Goal: Information Seeking & Learning: Find specific fact

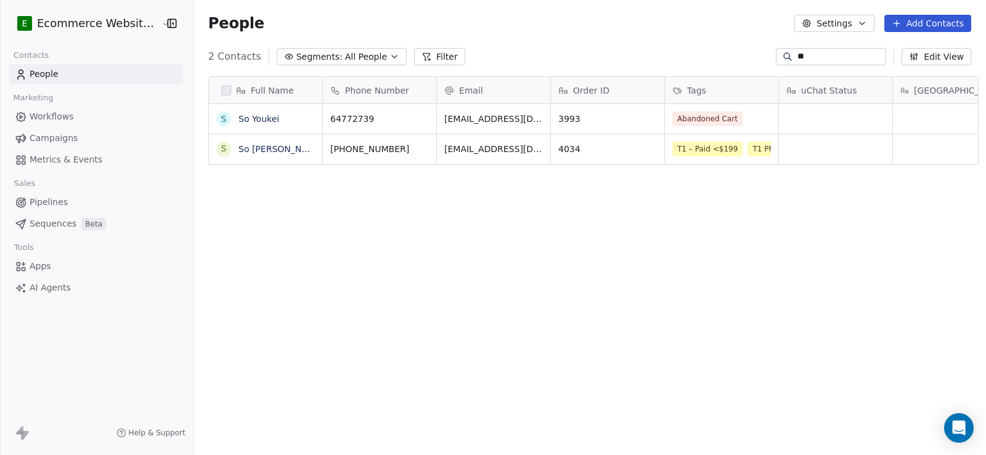
scroll to position [392, 791]
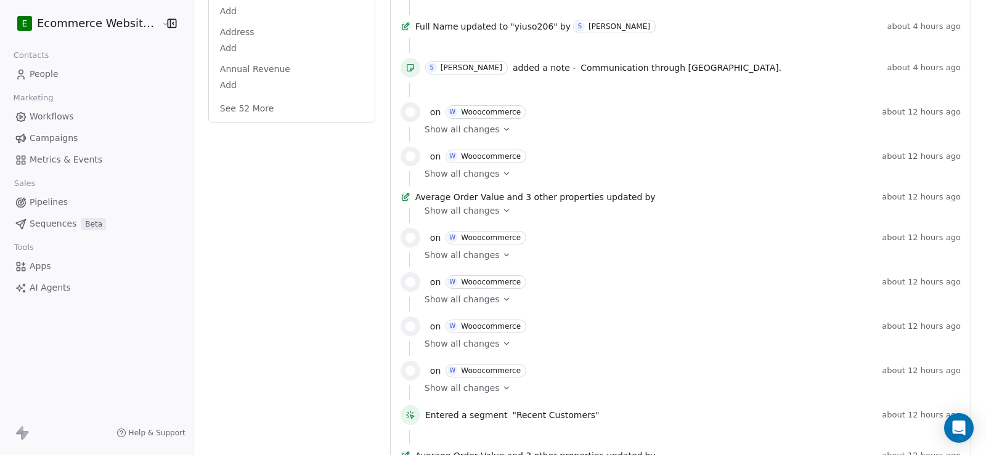
scroll to position [370, 0]
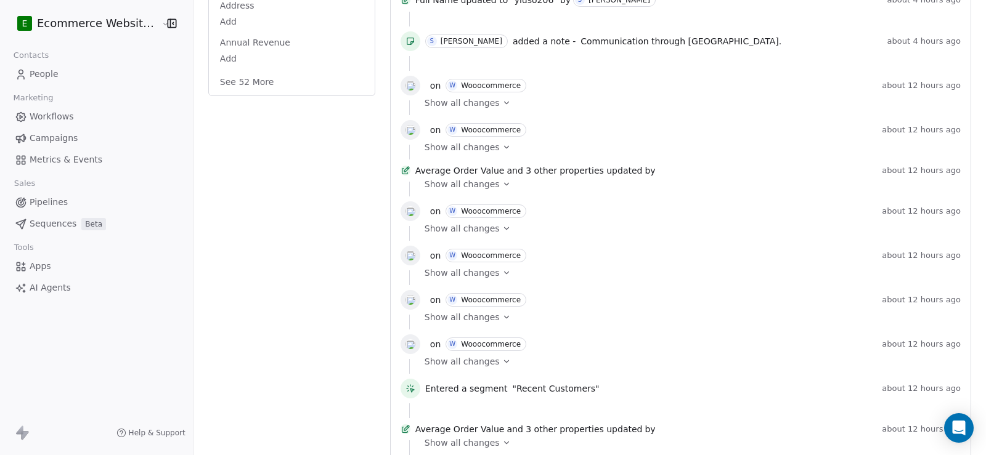
click at [461, 109] on span "Show all changes" at bounding box center [461, 103] width 75 height 12
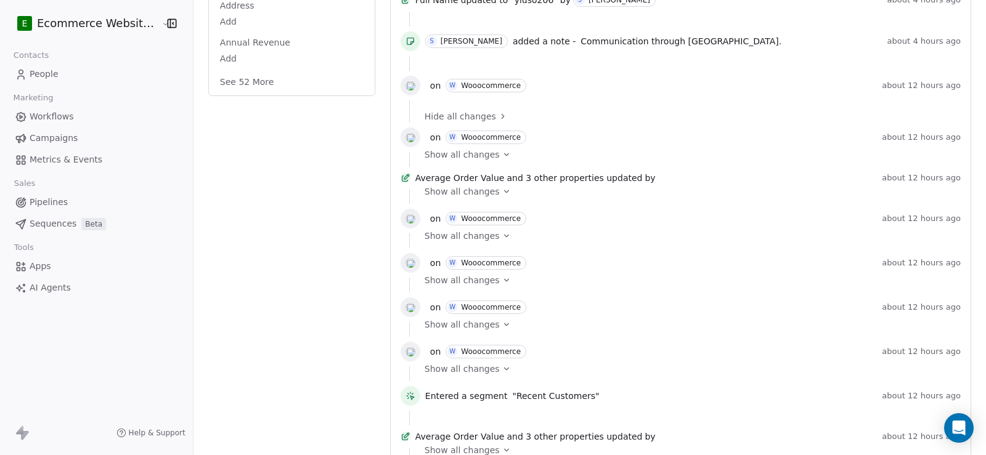
click at [471, 161] on span "Show all changes" at bounding box center [461, 154] width 75 height 12
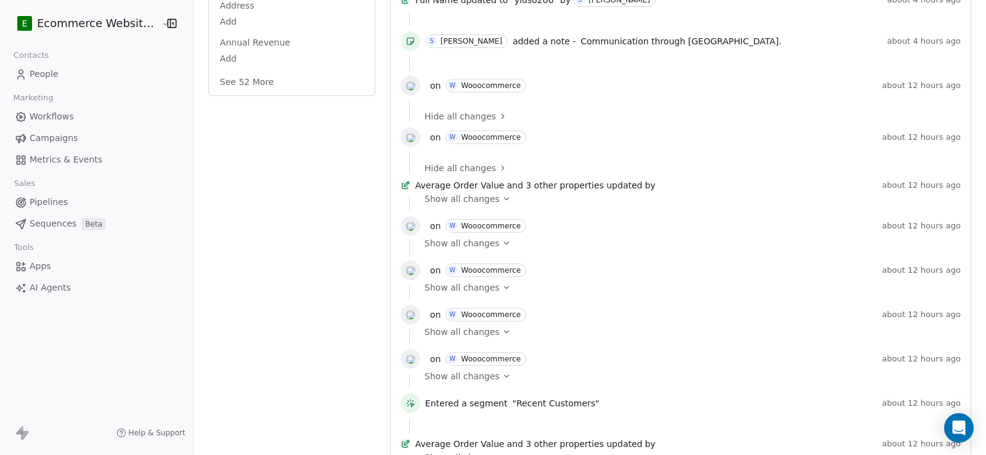
scroll to position [431, 0]
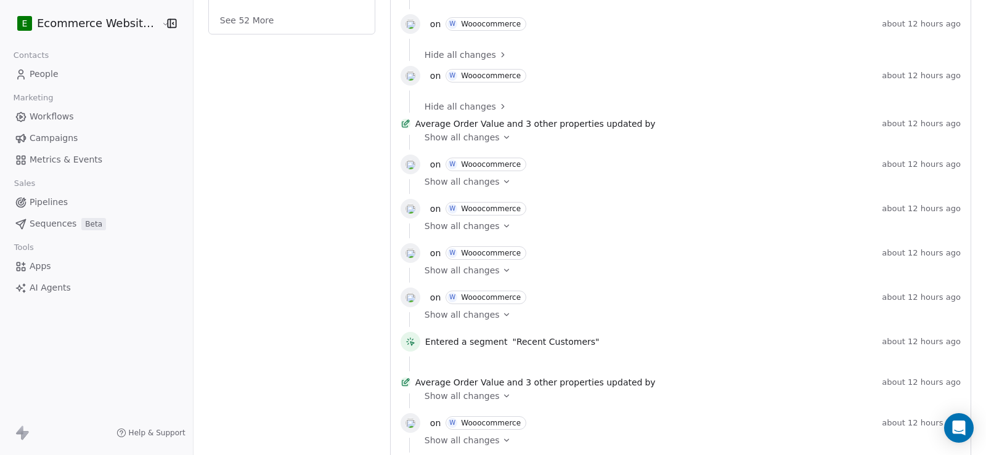
click at [484, 144] on span "Show all changes" at bounding box center [461, 137] width 75 height 12
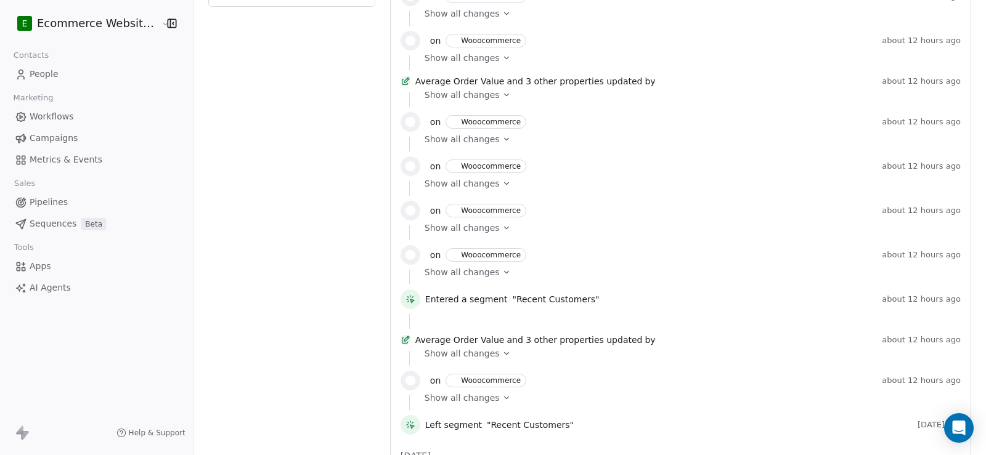
scroll to position [493, 0]
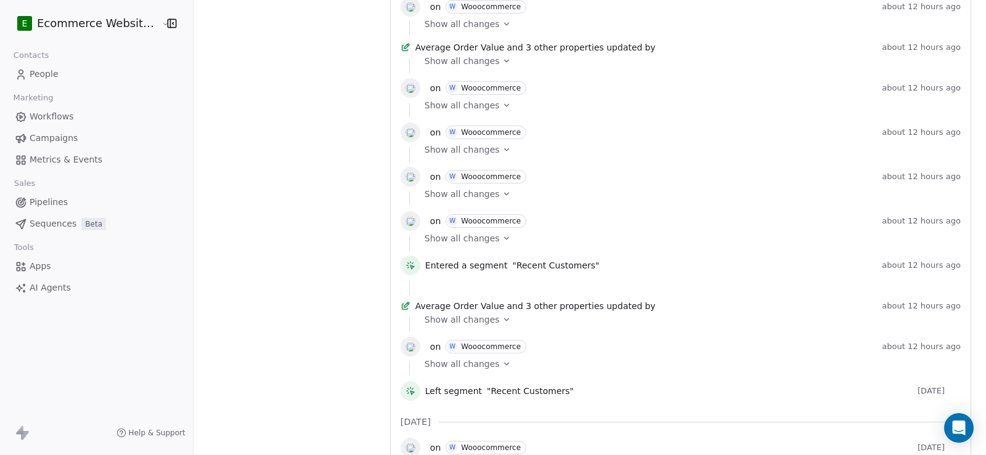
click at [463, 245] on span "Show all changes" at bounding box center [461, 238] width 75 height 12
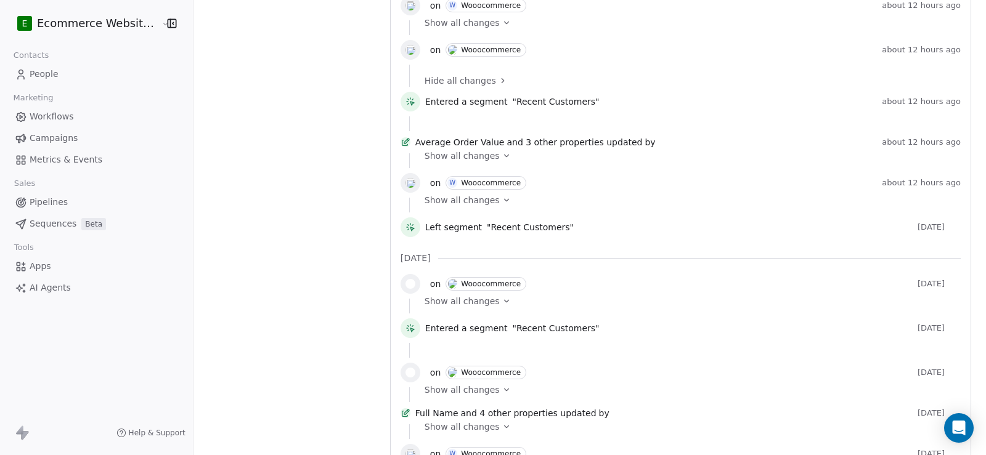
scroll to position [678, 0]
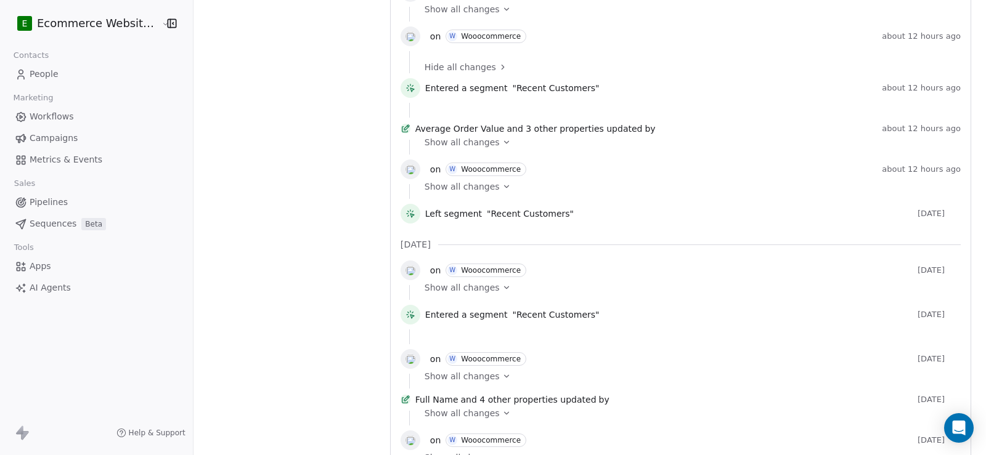
click at [467, 193] on span "Show all changes" at bounding box center [461, 186] width 75 height 12
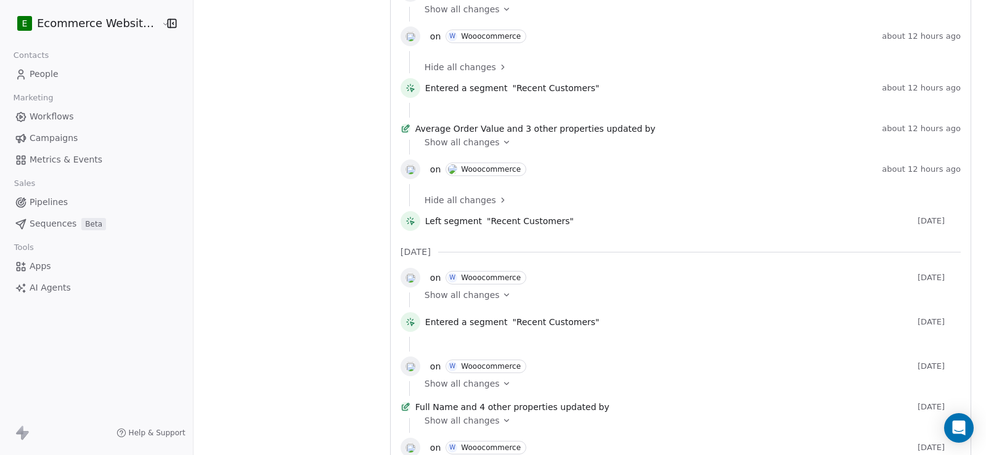
click at [475, 148] on span "Show all changes" at bounding box center [461, 142] width 75 height 12
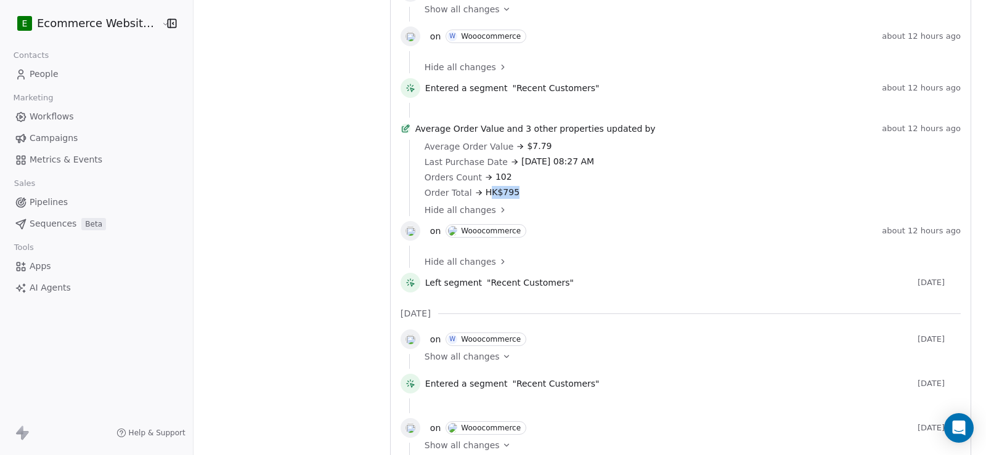
drag, startPoint x: 480, startPoint y: 233, endPoint x: 506, endPoint y: 235, distance: 25.9
click at [506, 199] on span "HK$795" at bounding box center [502, 192] width 34 height 13
drag, startPoint x: 509, startPoint y: 198, endPoint x: 566, endPoint y: 198, distance: 57.3
click at [566, 168] on span "Oct 03, 2025 08:27 AM" at bounding box center [557, 161] width 73 height 13
click at [496, 184] on span "102" at bounding box center [503, 177] width 17 height 13
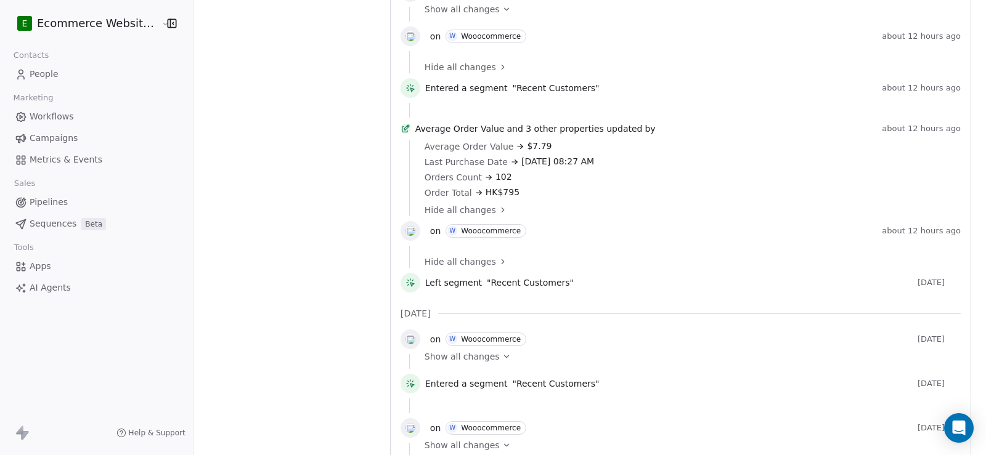
click at [492, 199] on span "HK$795" at bounding box center [502, 192] width 34 height 13
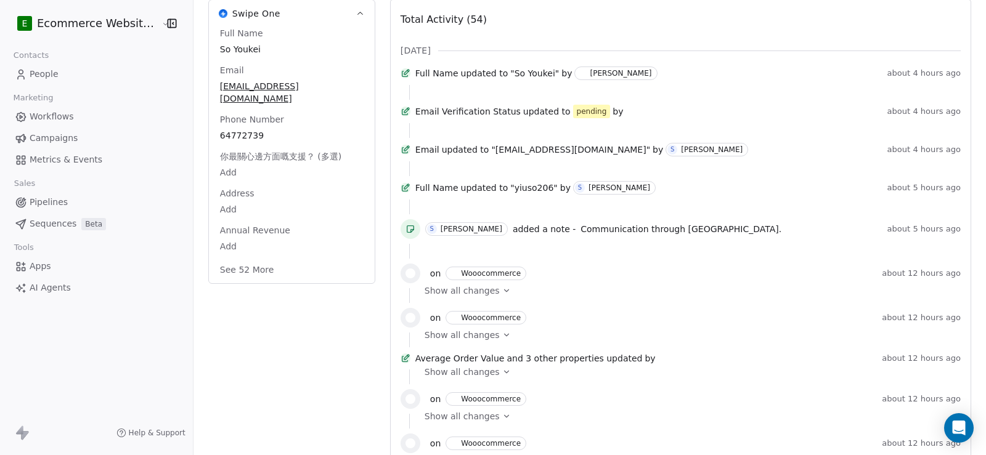
scroll to position [0, 0]
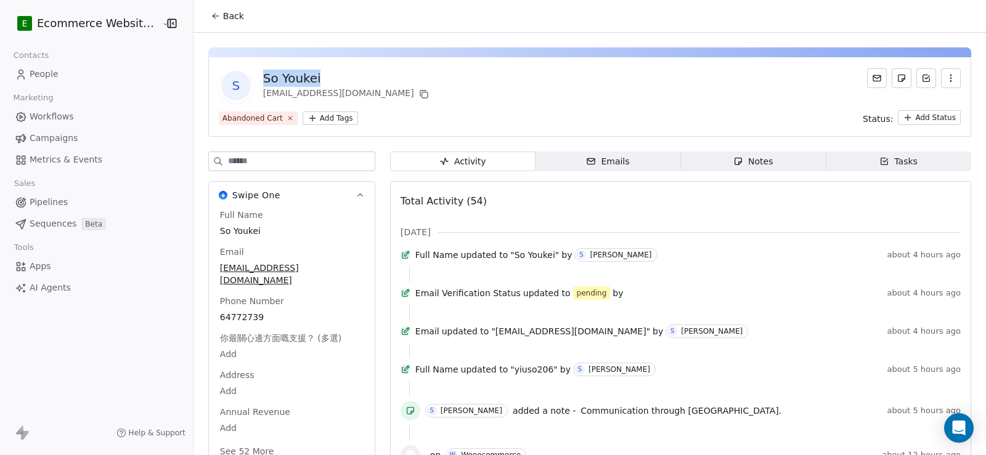
drag, startPoint x: 322, startPoint y: 81, endPoint x: 257, endPoint y: 78, distance: 64.7
click at [263, 78] on div "So Youkei" at bounding box center [347, 78] width 168 height 17
copy div "So Youkei"
click at [211, 16] on icon at bounding box center [216, 16] width 10 height 10
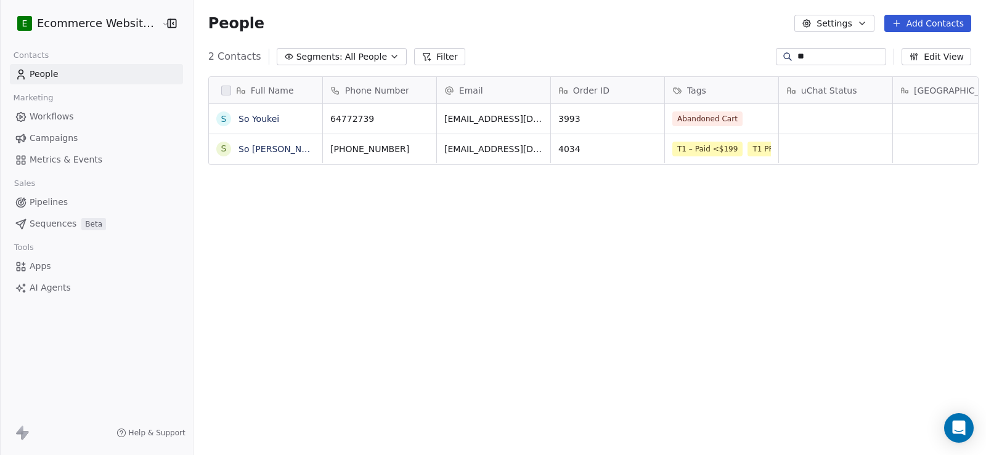
scroll to position [392, 791]
click at [644, 121] on icon "grid" at bounding box center [649, 117] width 10 height 10
click at [797, 59] on input "**" at bounding box center [840, 57] width 86 height 12
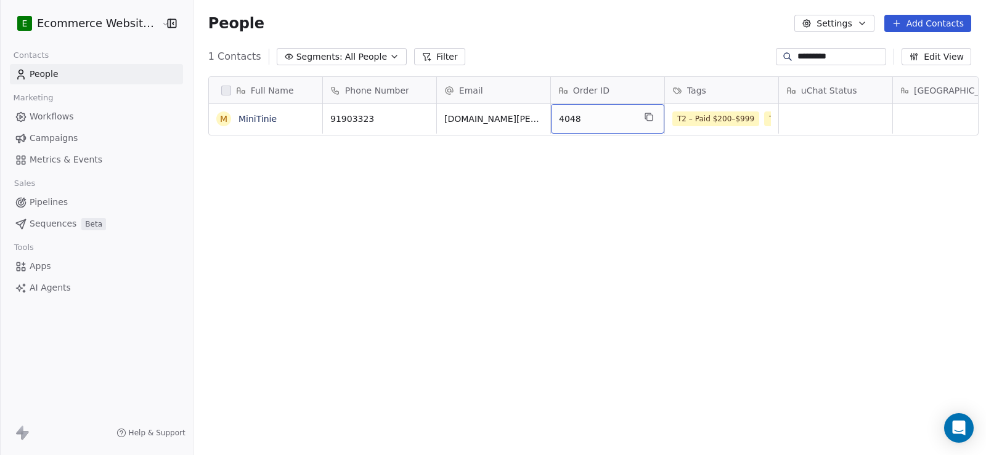
click at [649, 119] on div "4048" at bounding box center [607, 119] width 113 height 30
click at [644, 121] on icon "grid" at bounding box center [649, 117] width 10 height 10
click at [304, 118] on button "grid" at bounding box center [306, 117] width 15 height 15
click at [809, 53] on input "*********" at bounding box center [840, 57] width 86 height 12
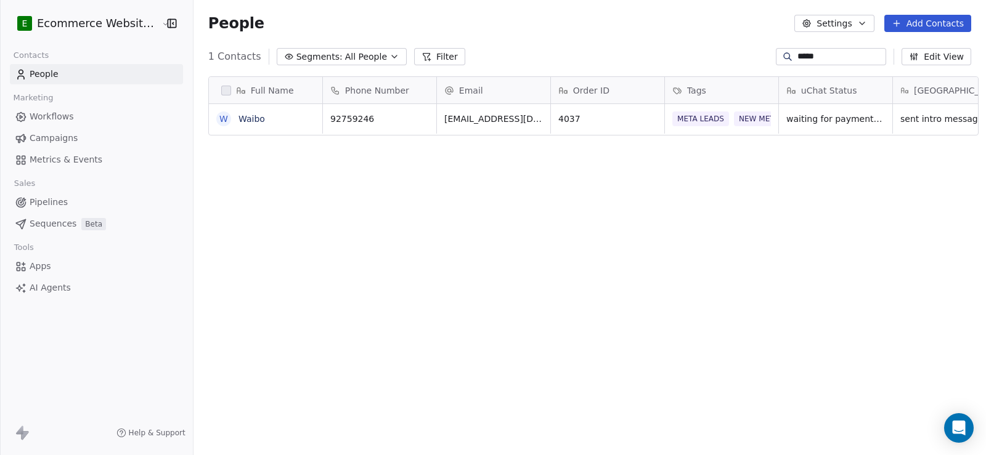
type input "*****"
click at [238, 114] on link "Waibo" at bounding box center [251, 119] width 26 height 10
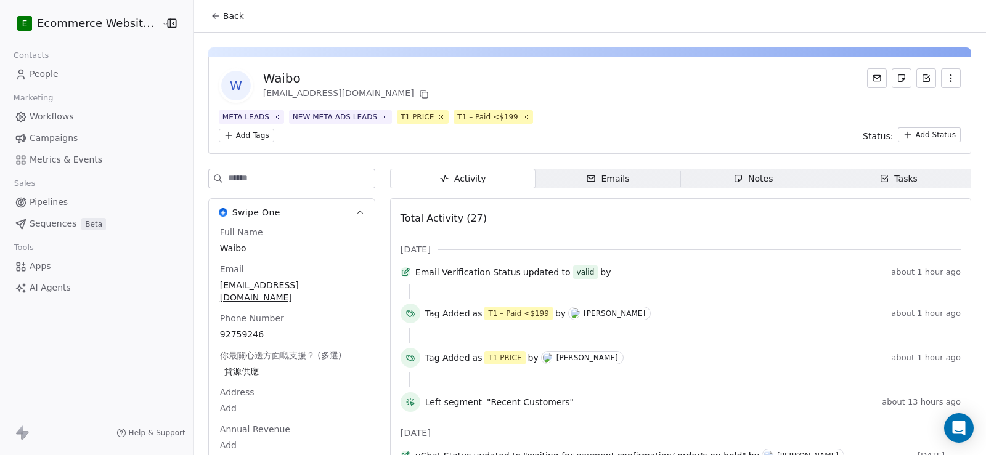
click at [225, 16] on span "Back" at bounding box center [233, 16] width 21 height 12
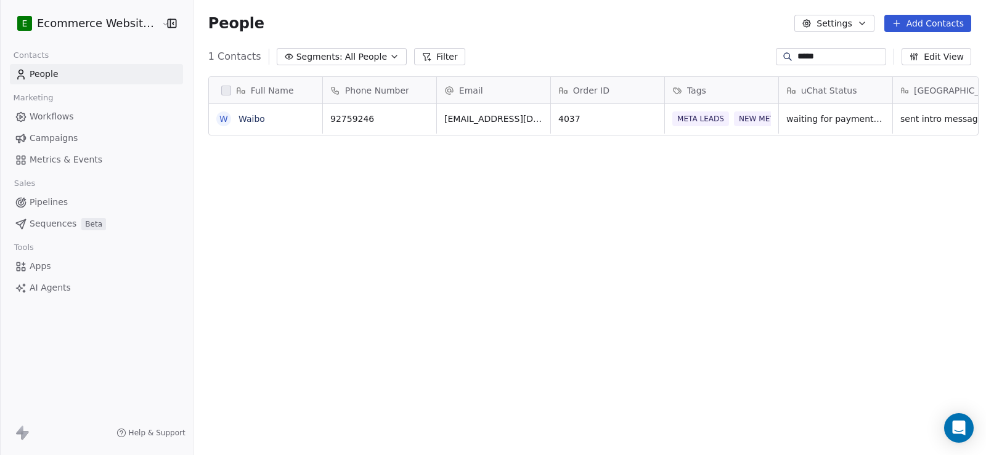
scroll to position [392, 791]
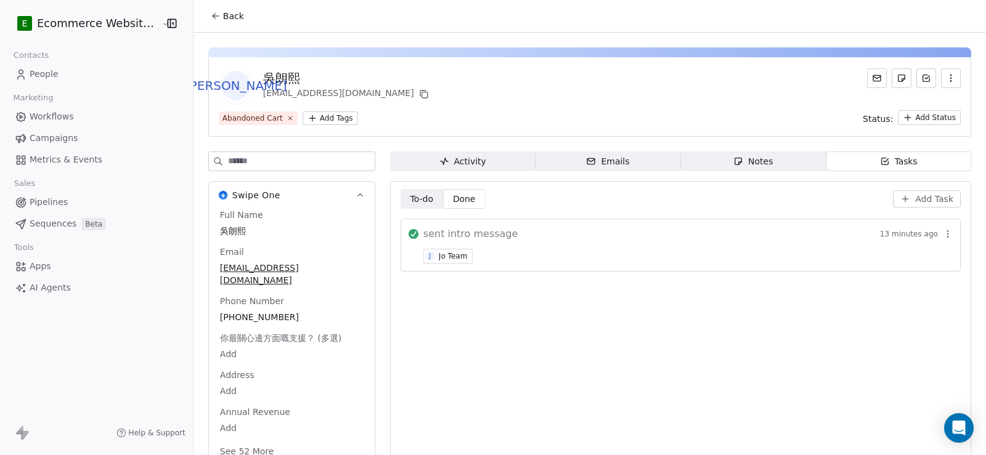
click at [208, 22] on button "Back" at bounding box center [227, 16] width 48 height 22
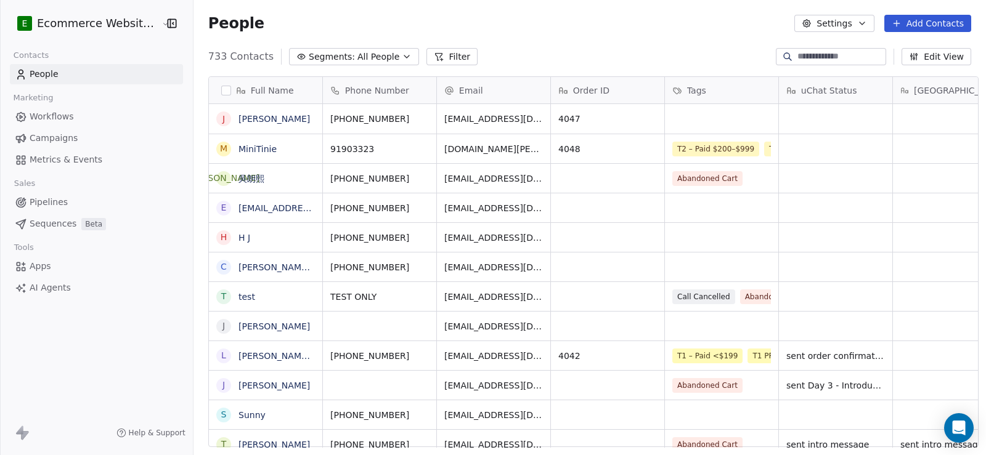
scroll to position [392, 791]
click at [437, 57] on button "Filter" at bounding box center [451, 56] width 51 height 17
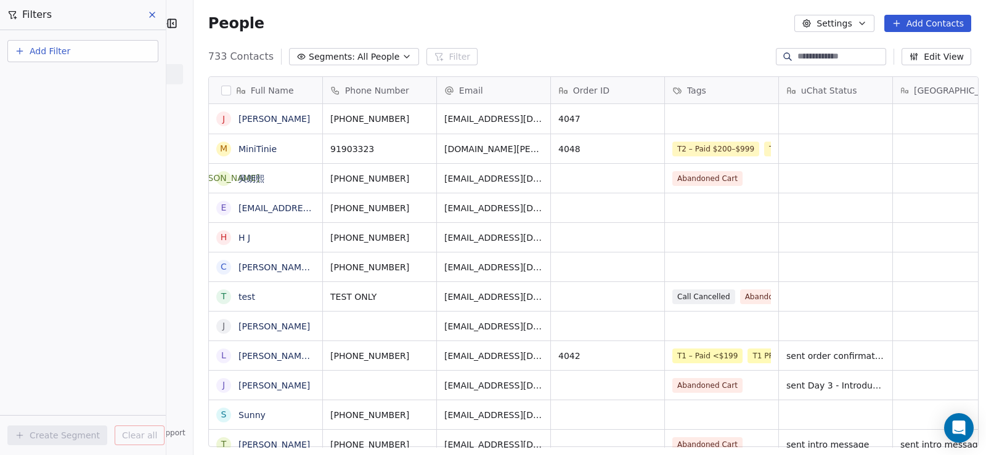
click at [92, 55] on button "Add Filter" at bounding box center [82, 51] width 151 height 22
click at [69, 83] on span "Contact properties" at bounding box center [60, 80] width 80 height 13
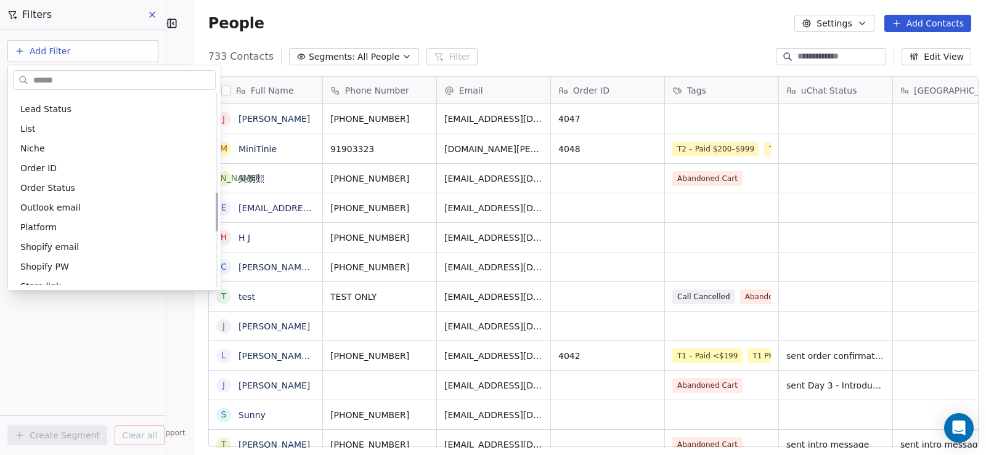
scroll to position [554, 0]
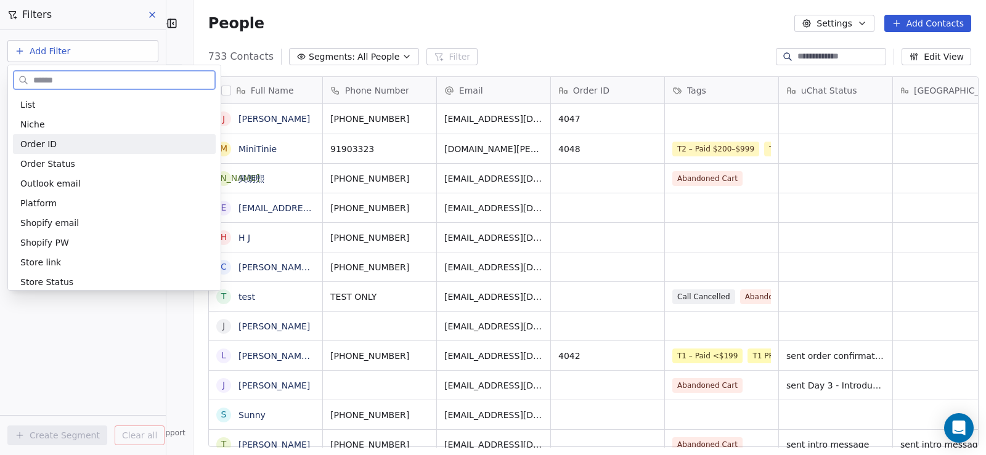
click at [73, 150] on div "Order ID" at bounding box center [114, 144] width 188 height 12
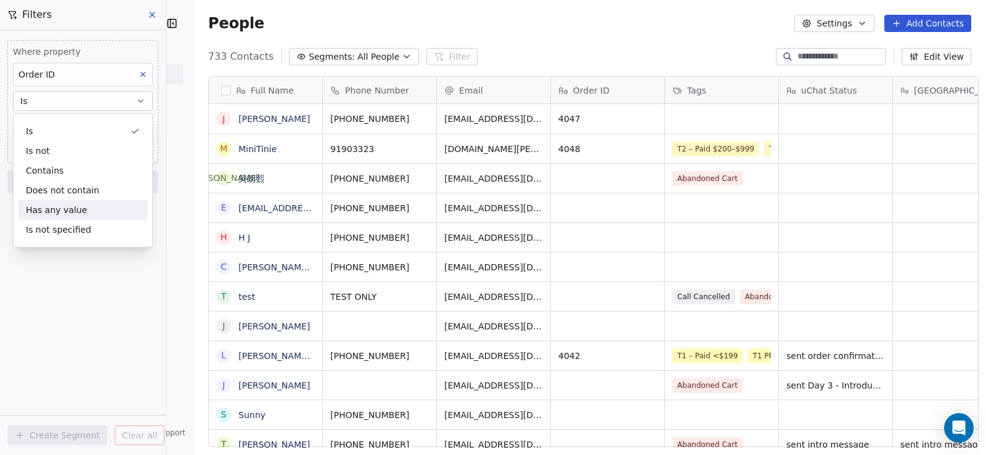
click at [70, 208] on div "Has any value" at bounding box center [82, 210] width 129 height 20
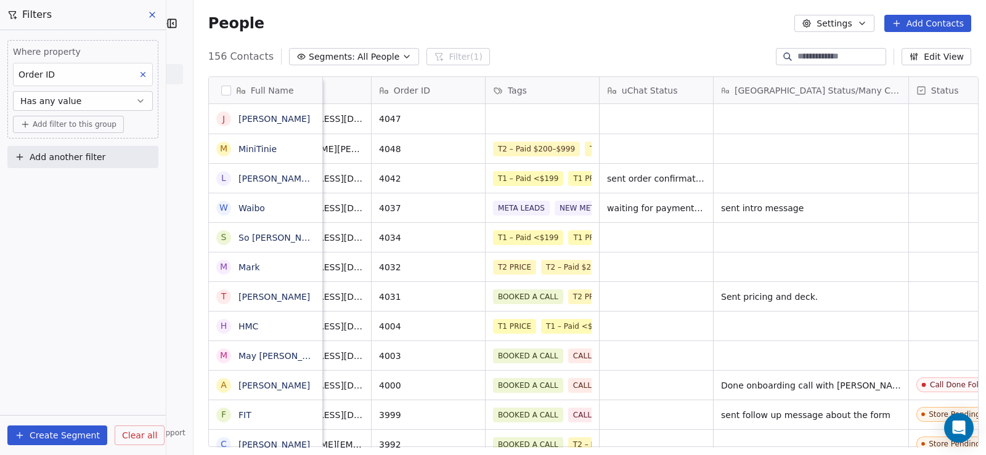
scroll to position [0, 188]
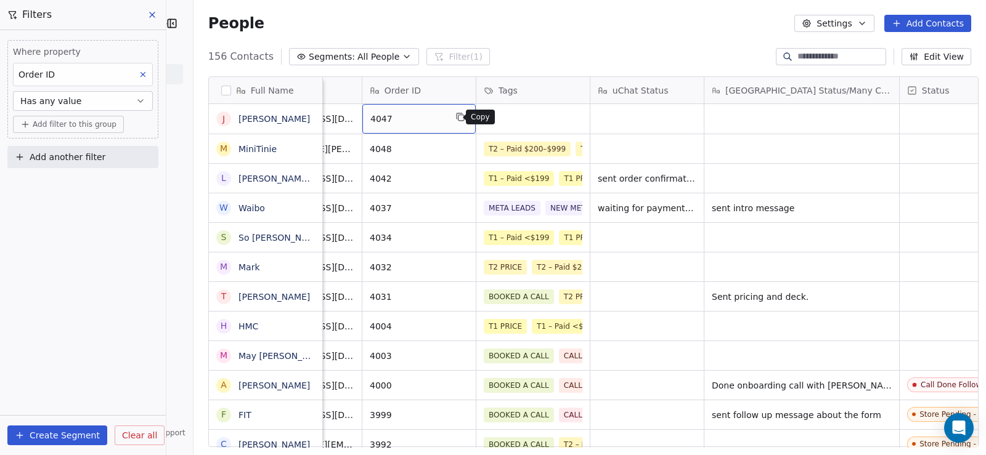
click at [456, 115] on icon "grid" at bounding box center [459, 116] width 6 height 6
click at [323, 121] on icon "grid" at bounding box center [326, 118] width 6 height 6
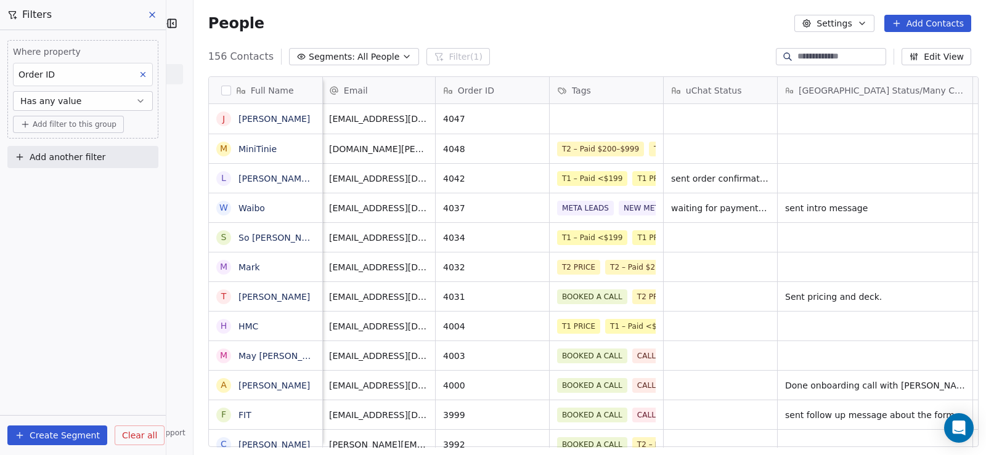
scroll to position [0, 106]
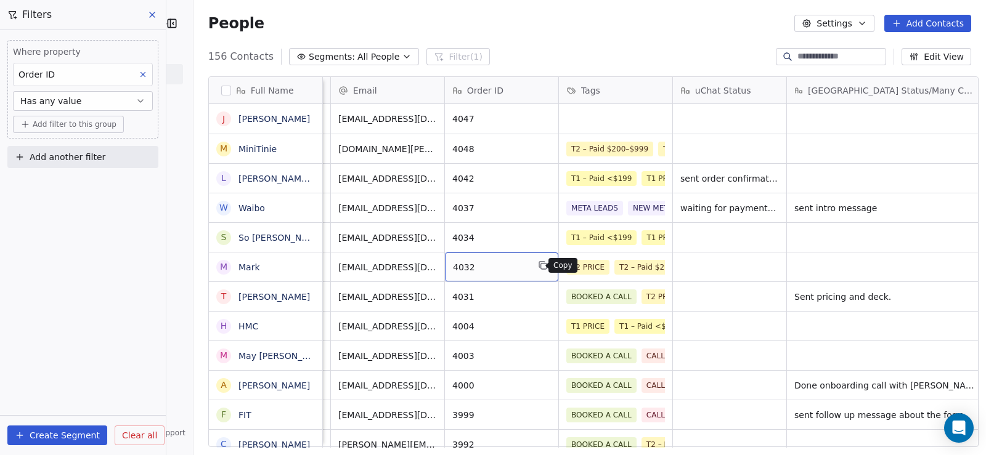
click at [540, 265] on button "grid" at bounding box center [542, 265] width 15 height 15
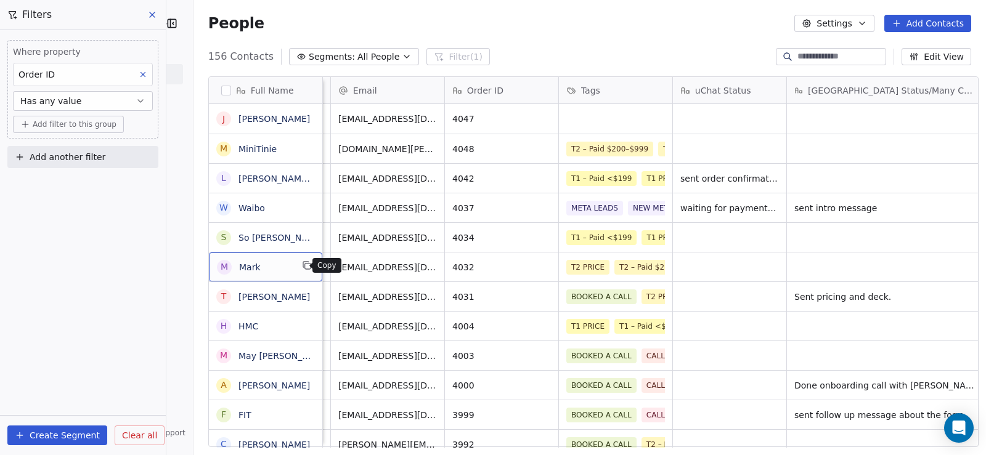
click at [299, 265] on button "grid" at bounding box center [306, 265] width 15 height 15
click at [705, 149] on div "grid" at bounding box center [729, 148] width 113 height 29
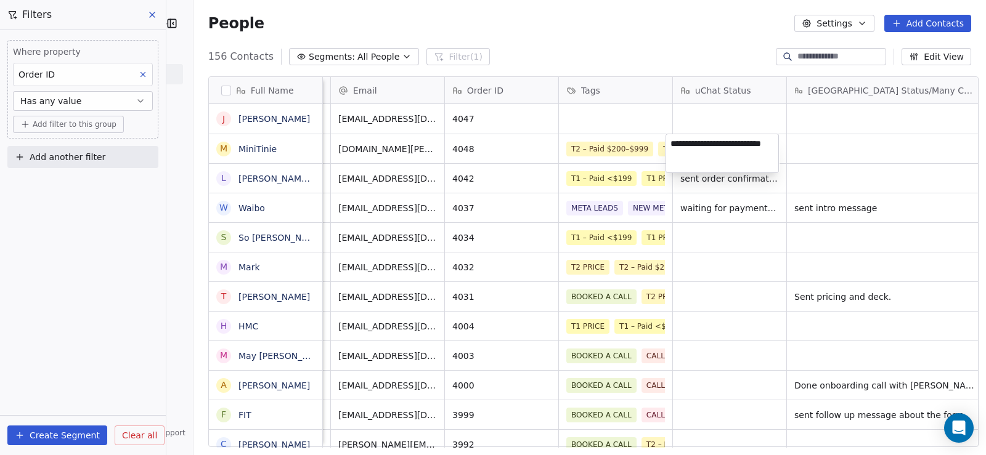
type textarea "**********"
click at [798, 176] on html "E Ecommerce Website Builder Contacts People Marketing Workflows Campaigns Metri…" at bounding box center [493, 227] width 986 height 455
click at [732, 147] on span "waiting for order confirmation" at bounding box center [745, 149] width 129 height 12
click at [844, 182] on html "E Ecommerce Website Builder Contacts People Marketing Workflows Campaigns Metri…" at bounding box center [493, 227] width 986 height 455
click at [257, 151] on link "MiniTinie" at bounding box center [257, 149] width 38 height 10
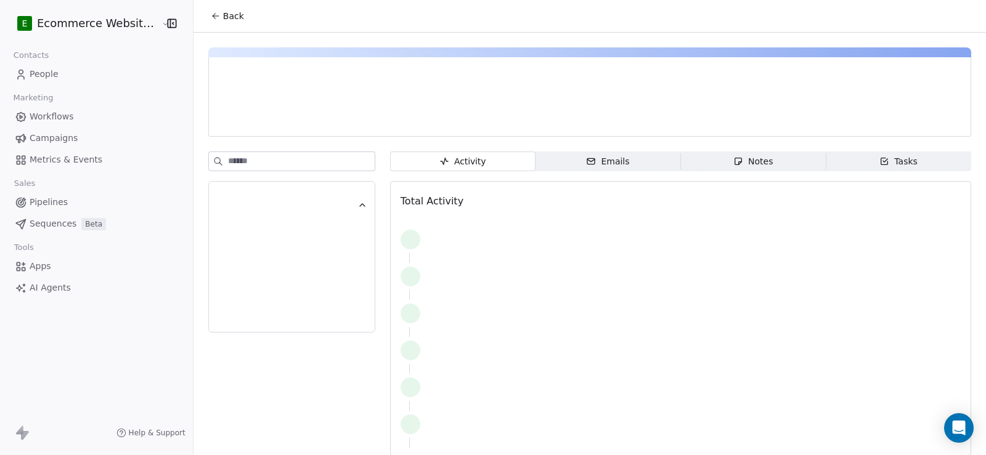
click at [767, 162] on span "Notes Notes" at bounding box center [752, 162] width 145 height 20
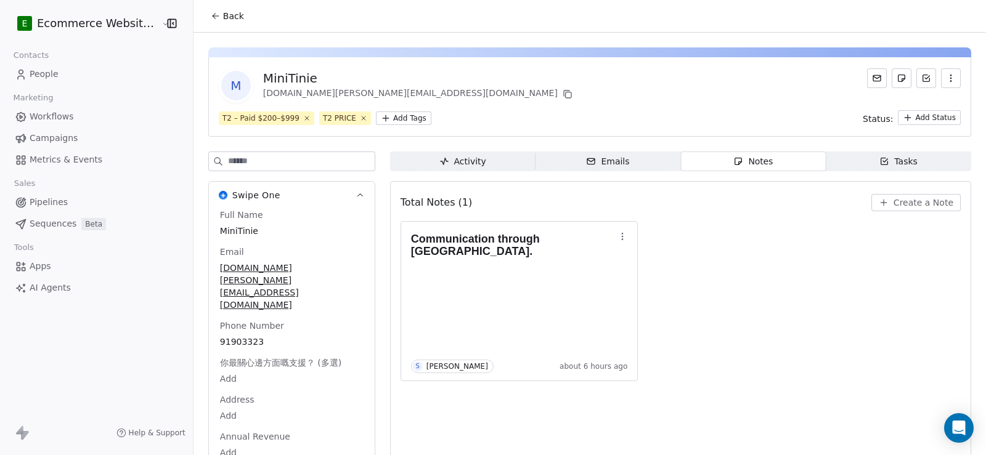
click at [893, 203] on span "Create a Note" at bounding box center [923, 202] width 60 height 12
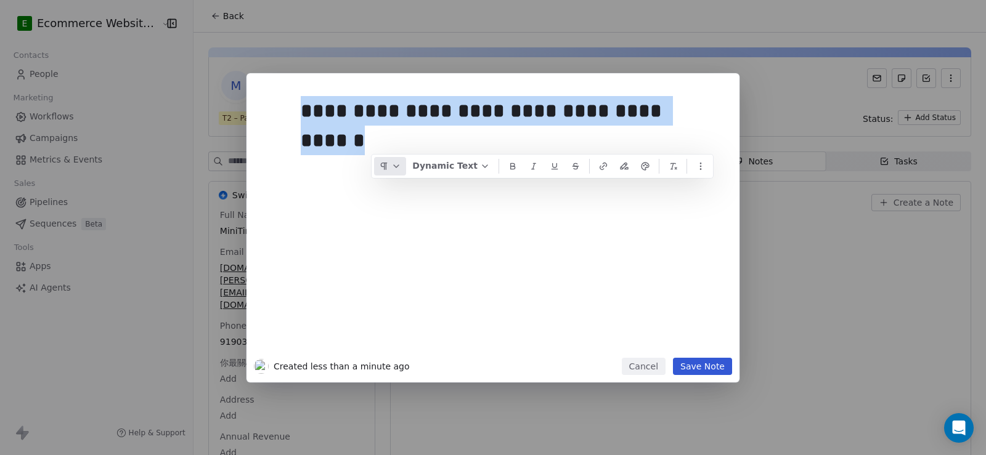
click at [398, 166] on button "button" at bounding box center [390, 166] width 32 height 18
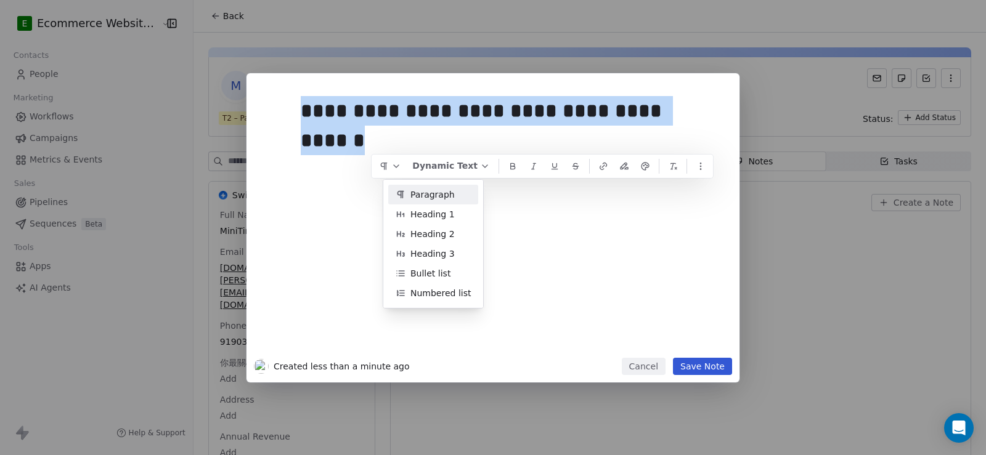
click at [416, 190] on span "Paragraph" at bounding box center [432, 194] width 44 height 13
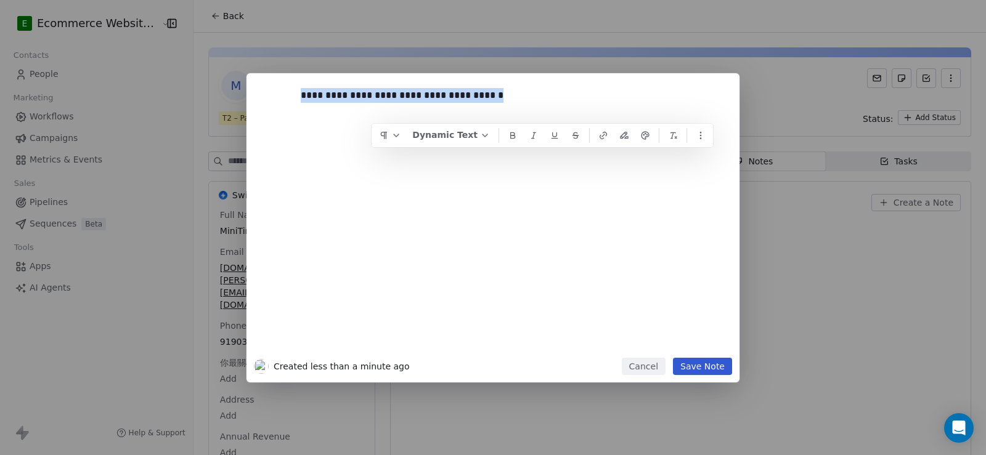
click at [689, 370] on button "Save Note" at bounding box center [702, 366] width 59 height 17
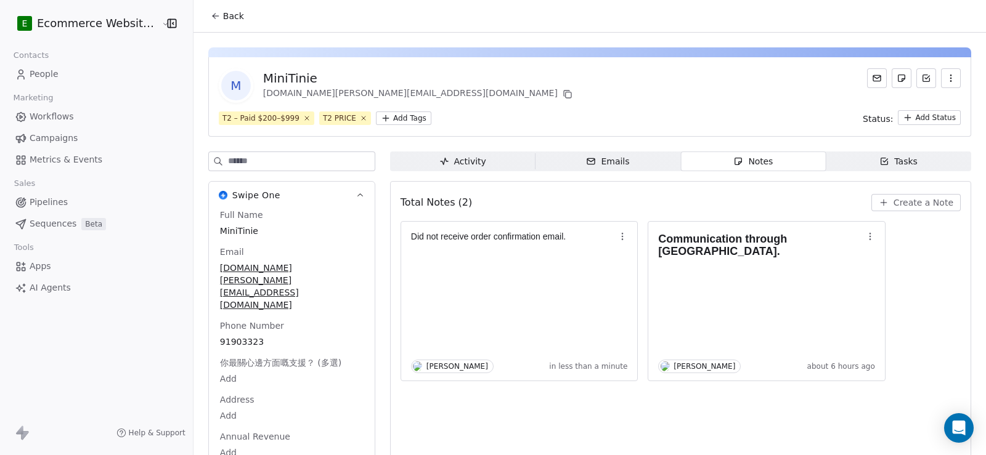
click at [223, 20] on span "Back" at bounding box center [233, 16] width 21 height 12
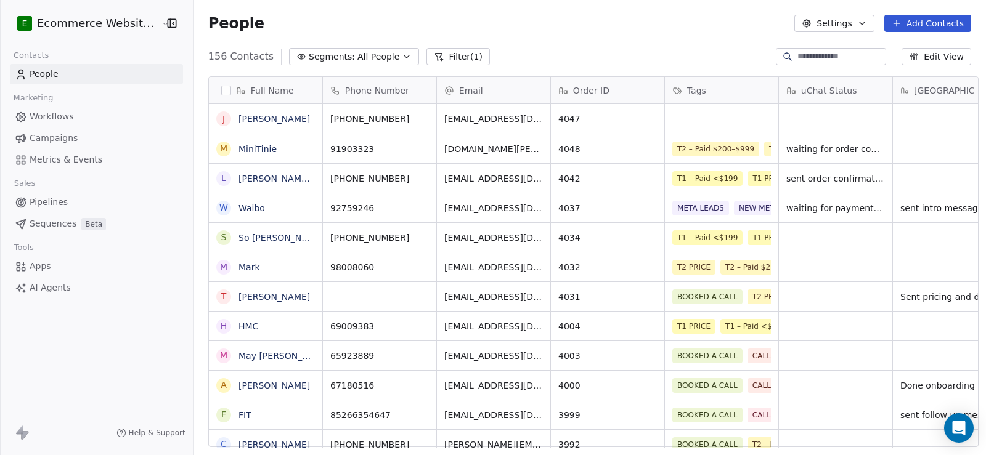
scroll to position [392, 791]
click at [899, 148] on div "waiting for order confirmation" at bounding box center [863, 148] width 168 height 29
type textarea "**********"
click at [846, 231] on html "E Ecommerce Website Builder Contacts People Marketing Workflows Campaigns Metri…" at bounding box center [493, 227] width 986 height 455
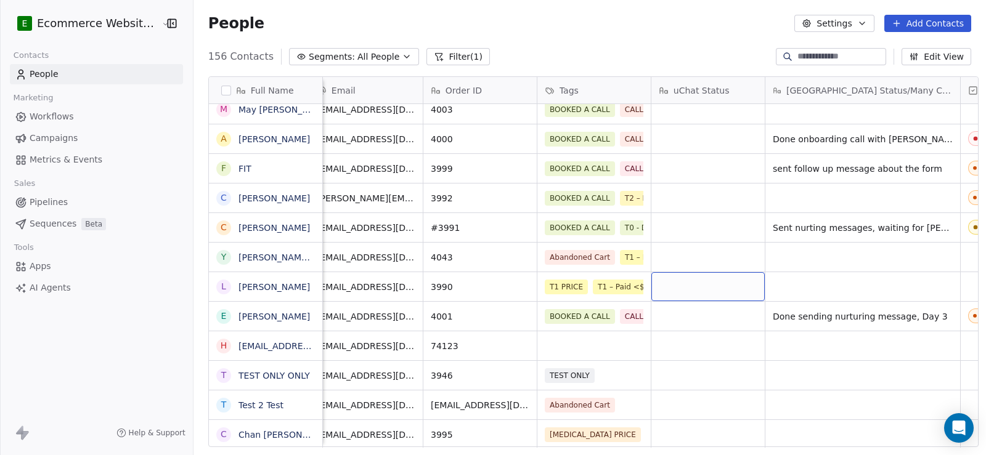
scroll to position [0, 116]
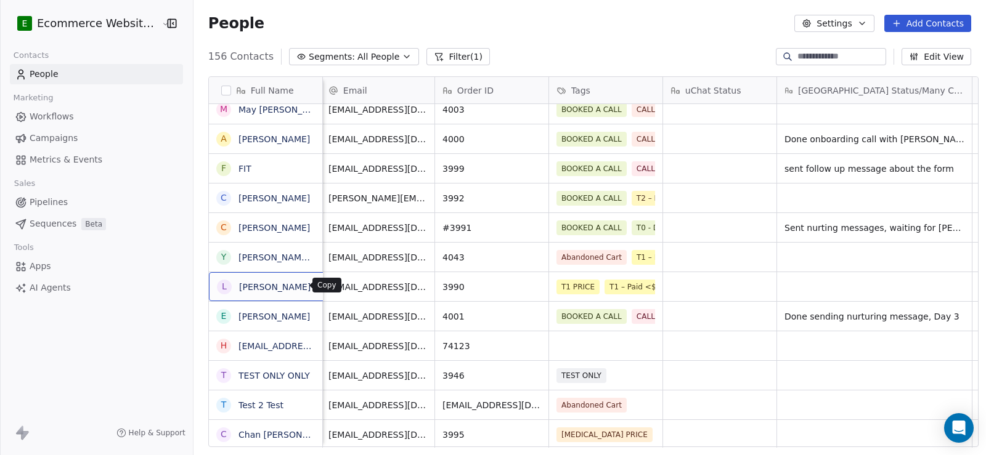
click at [320, 289] on icon "grid" at bounding box center [325, 285] width 10 height 10
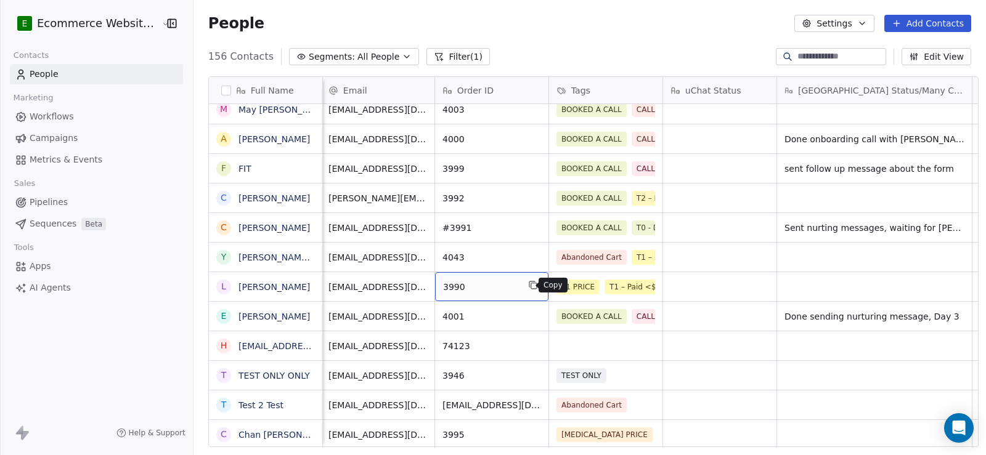
click at [528, 286] on icon "grid" at bounding box center [533, 285] width 10 height 10
click at [309, 291] on div "L LIU TING" at bounding box center [275, 286] width 132 height 29
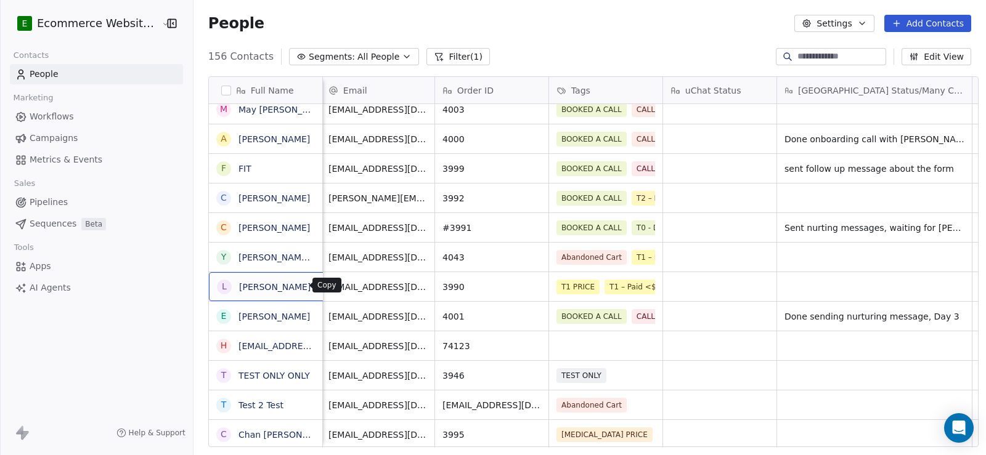
click at [323, 289] on icon "grid" at bounding box center [326, 286] width 6 height 6
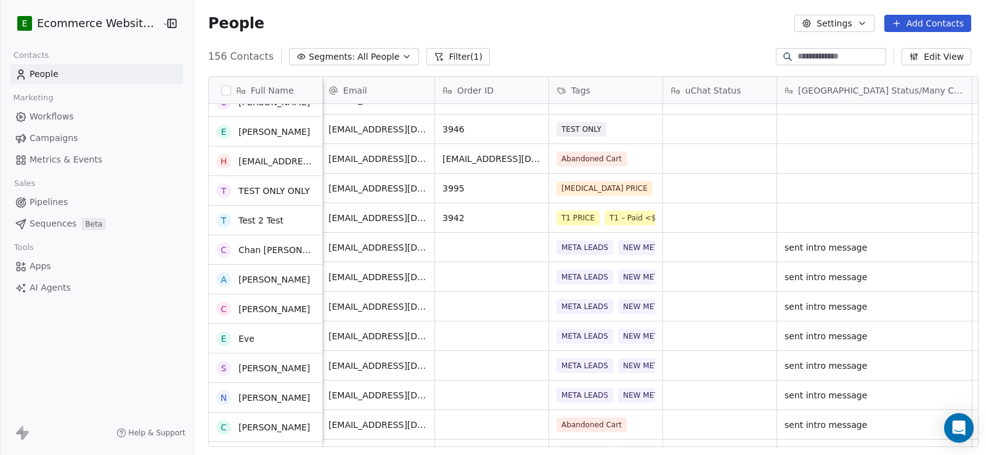
scroll to position [493, 0]
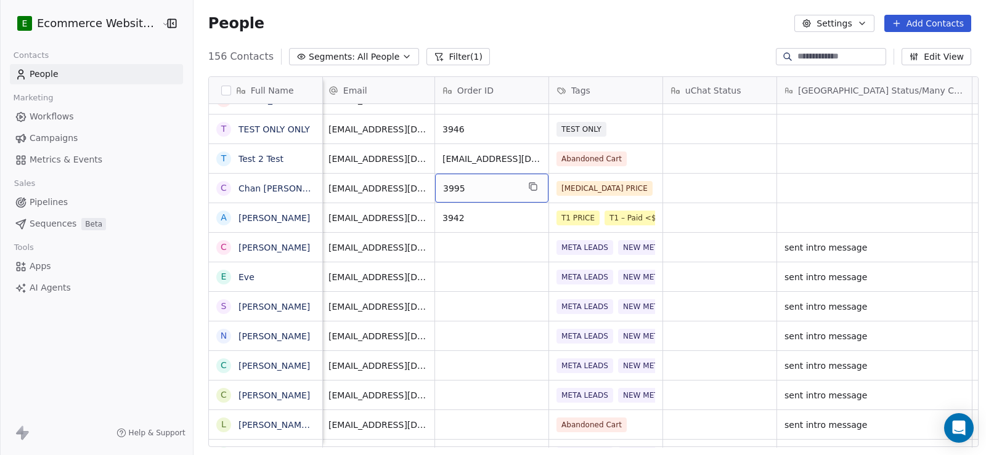
click at [530, 190] on icon "grid" at bounding box center [533, 188] width 6 height 6
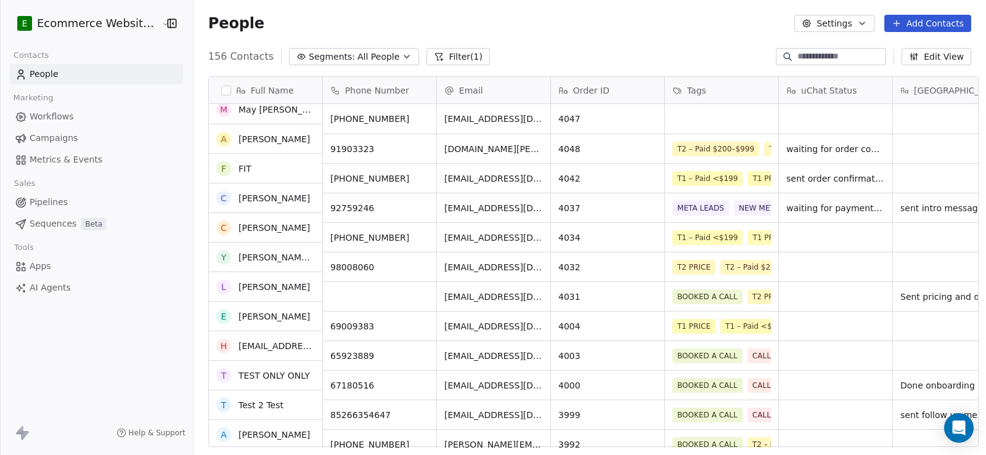
scroll to position [0, 0]
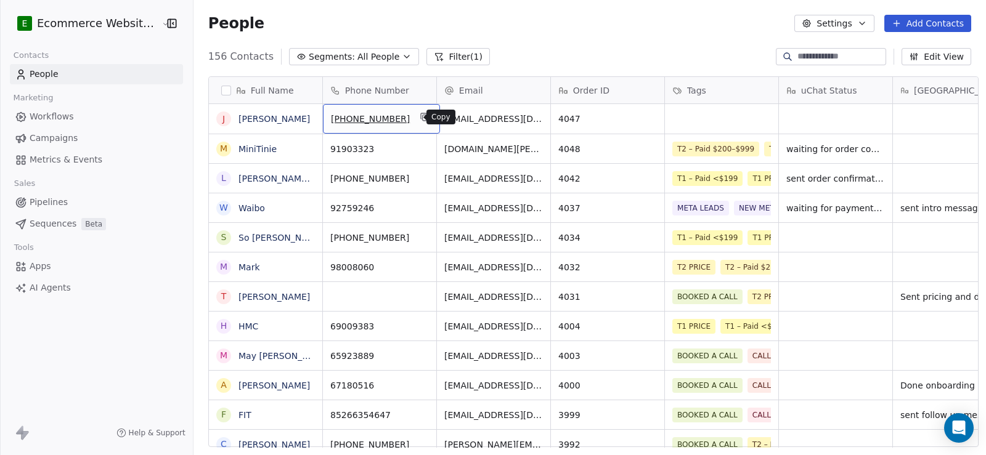
click at [419, 116] on icon "grid" at bounding box center [424, 117] width 10 height 10
click at [629, 119] on div "4047" at bounding box center [607, 119] width 113 height 30
click at [644, 119] on icon "grid" at bounding box center [649, 117] width 10 height 10
click at [320, 118] on icon "grid" at bounding box center [325, 117] width 10 height 10
click at [419, 116] on icon "grid" at bounding box center [424, 117] width 10 height 10
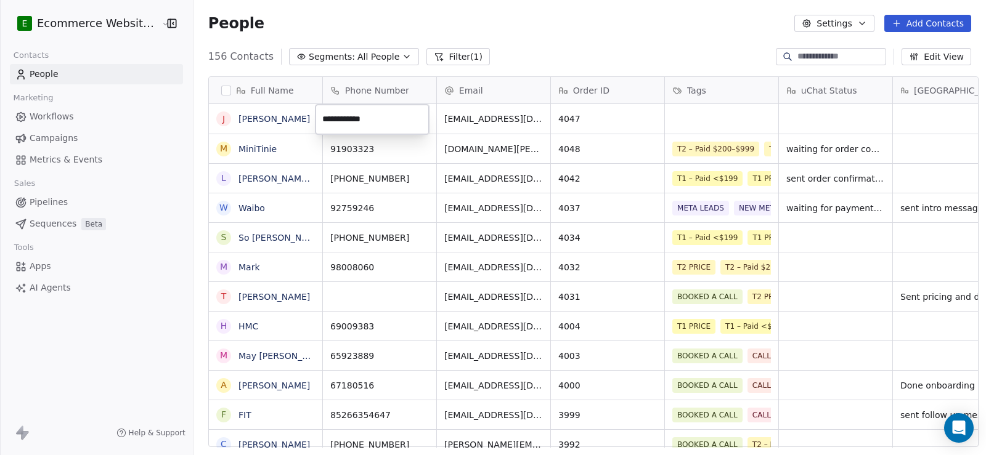
click at [415, 120] on input "**********" at bounding box center [372, 119] width 108 height 25
click at [459, 123] on html "E Ecommerce Website Builder Contacts People Marketing Workflows Campaigns Metri…" at bounding box center [493, 227] width 986 height 455
click at [423, 115] on icon "grid" at bounding box center [426, 118] width 6 height 6
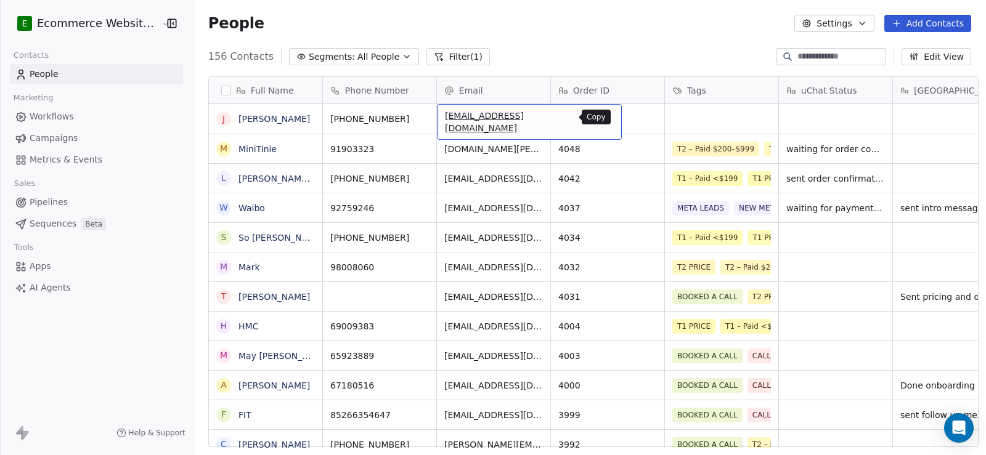
click at [599, 117] on button "grid" at bounding box center [606, 117] width 15 height 15
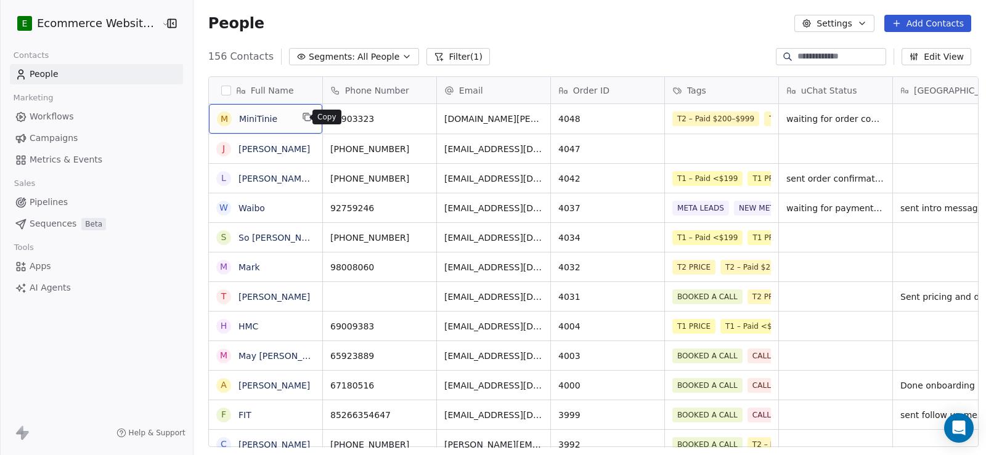
click at [302, 121] on icon "grid" at bounding box center [307, 117] width 10 height 10
click at [644, 121] on icon "grid" at bounding box center [649, 117] width 10 height 10
click at [644, 179] on icon "grid" at bounding box center [649, 177] width 10 height 10
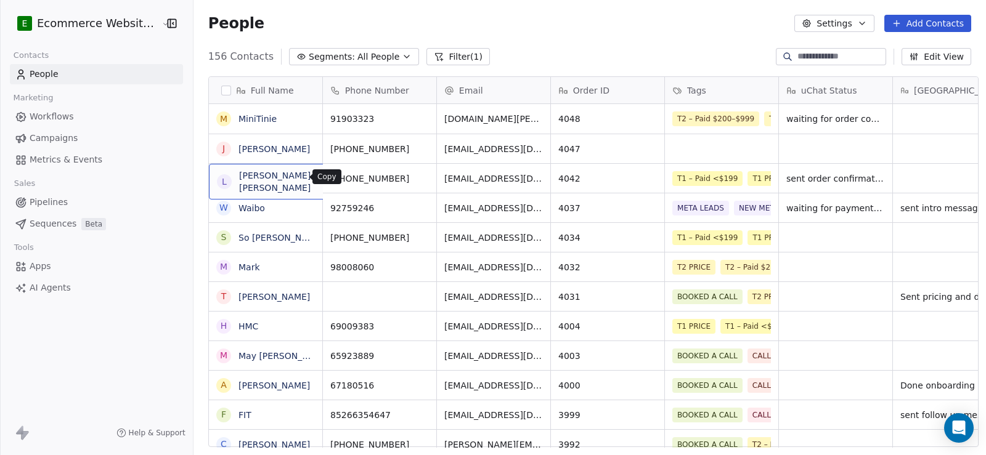
click at [376, 177] on icon "grid" at bounding box center [379, 178] width 6 height 6
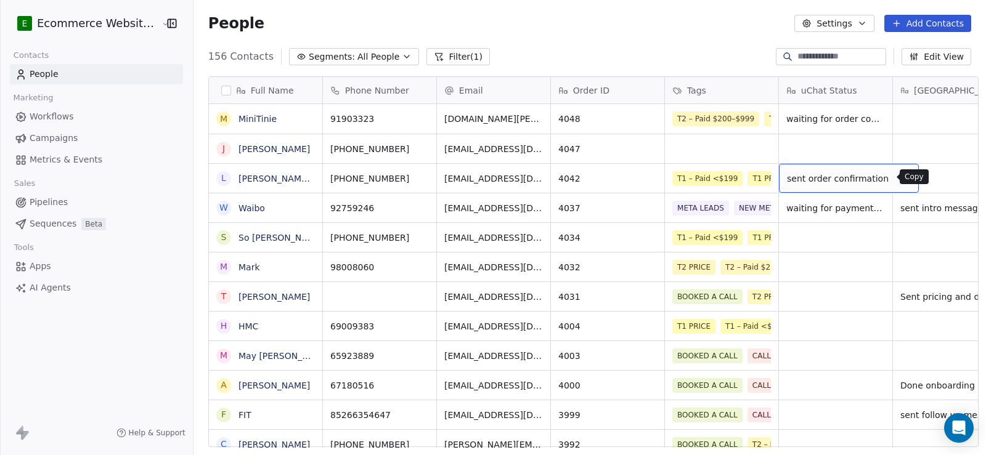
click at [898, 176] on icon "grid" at bounding box center [903, 177] width 10 height 10
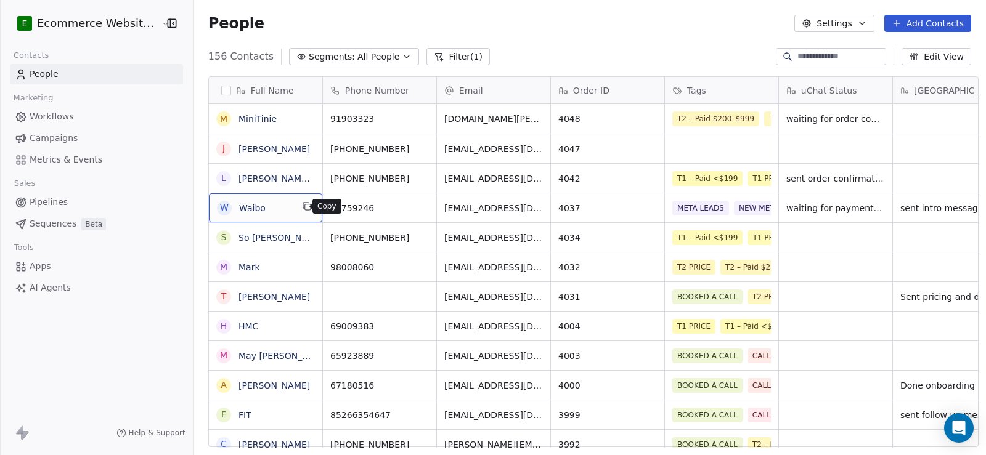
click at [302, 202] on icon "grid" at bounding box center [307, 206] width 10 height 10
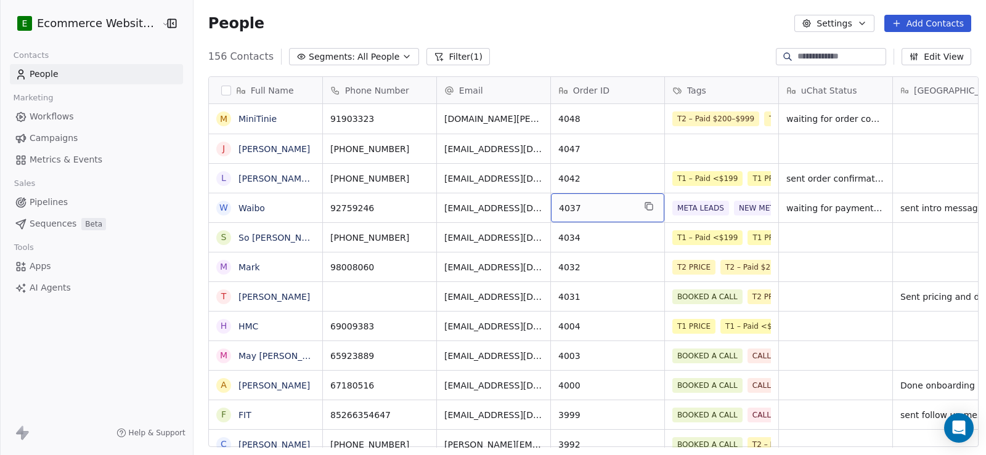
click at [644, 208] on icon "grid" at bounding box center [649, 206] width 10 height 10
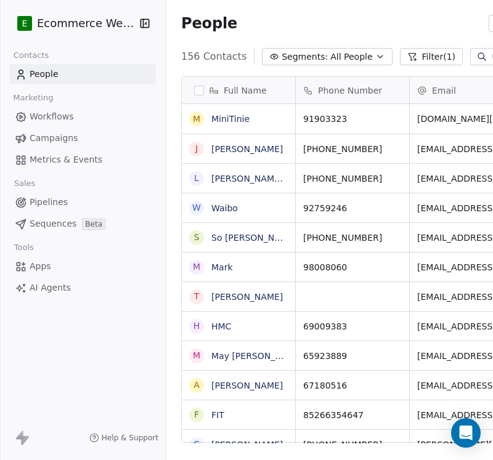
scroll to position [10, 10]
click at [144, 26] on icon "button" at bounding box center [144, 23] width 0 height 8
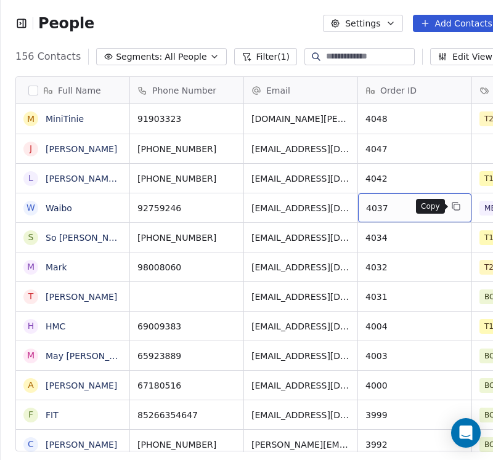
click at [456, 208] on icon "grid" at bounding box center [456, 206] width 10 height 10
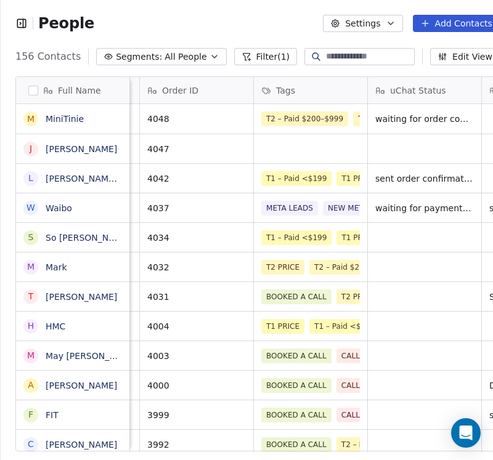
scroll to position [0, 224]
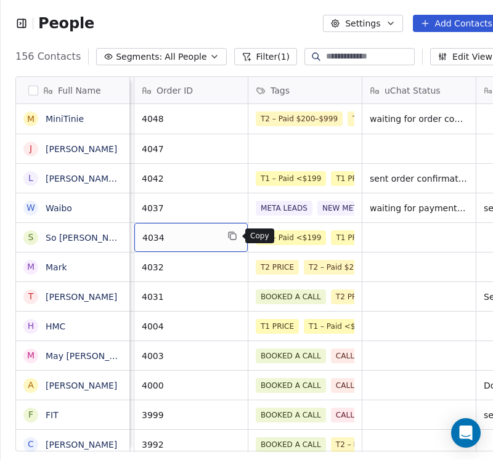
click at [230, 241] on button "grid" at bounding box center [232, 236] width 15 height 15
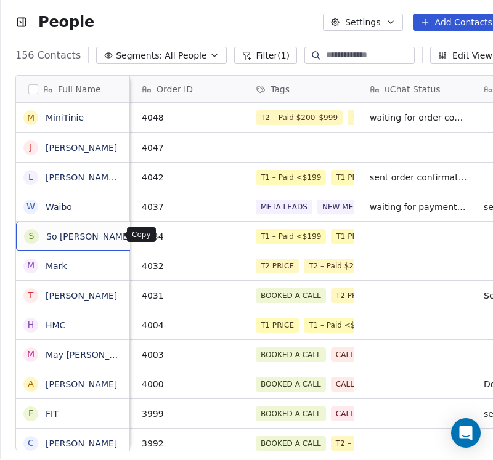
click at [144, 235] on icon "grid" at bounding box center [147, 236] width 6 height 6
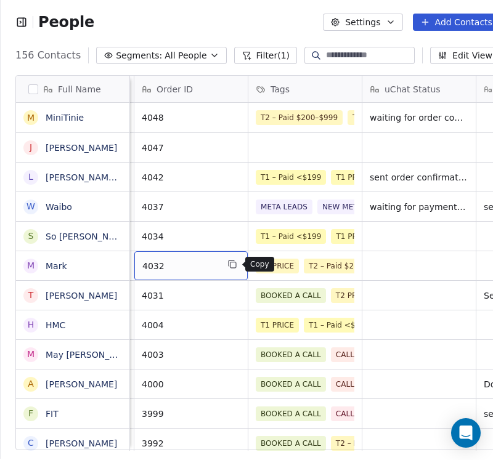
click at [233, 265] on icon "grid" at bounding box center [232, 264] width 10 height 10
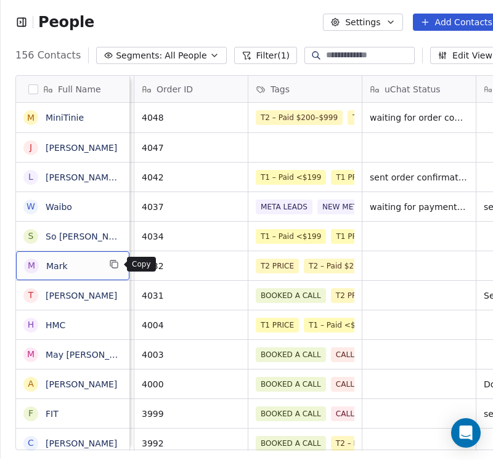
click at [107, 266] on button "grid" at bounding box center [114, 264] width 15 height 15
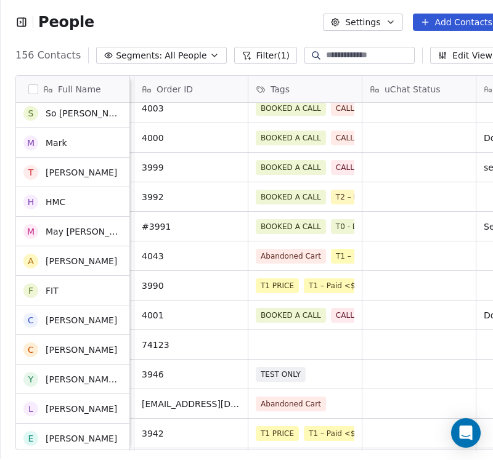
scroll to position [246, 0]
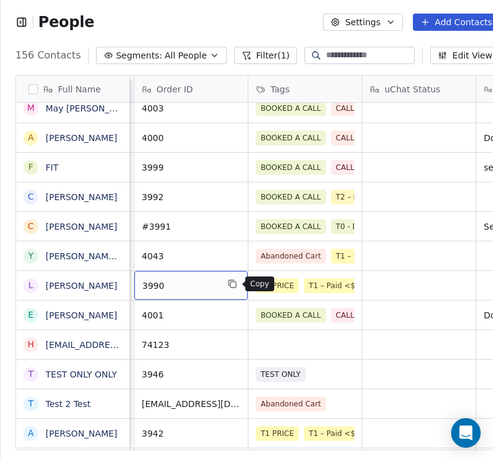
click at [227, 283] on icon "grid" at bounding box center [232, 284] width 10 height 10
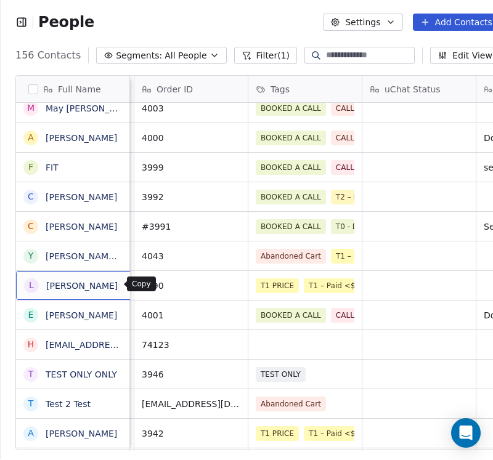
click at [127, 283] on icon "grid" at bounding box center [132, 284] width 10 height 10
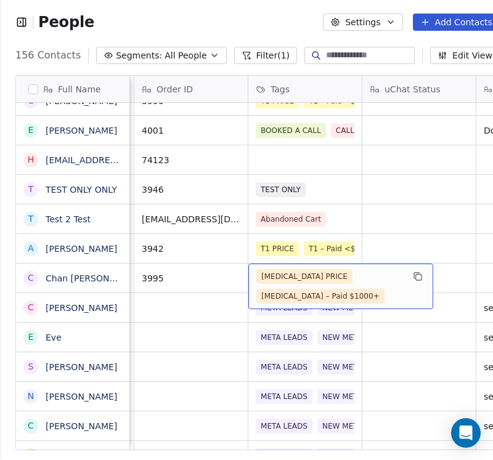
scroll to position [493, 0]
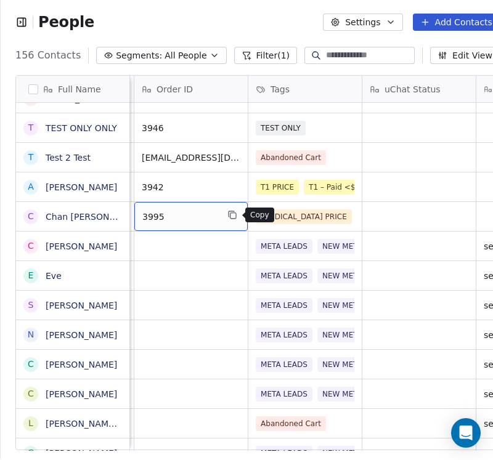
click at [231, 213] on icon "grid" at bounding box center [233, 216] width 6 height 6
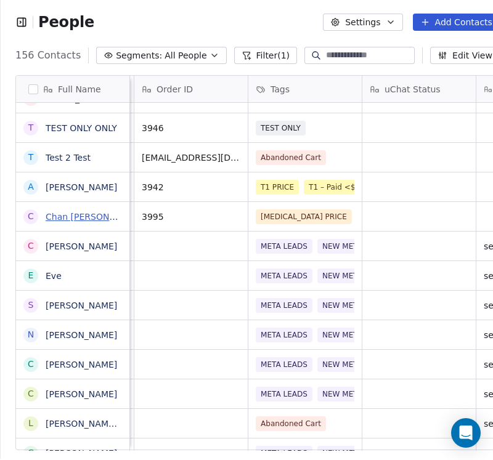
click at [111, 218] on link "Chan Sau Fong Sf Chan" at bounding box center [131, 217] width 171 height 10
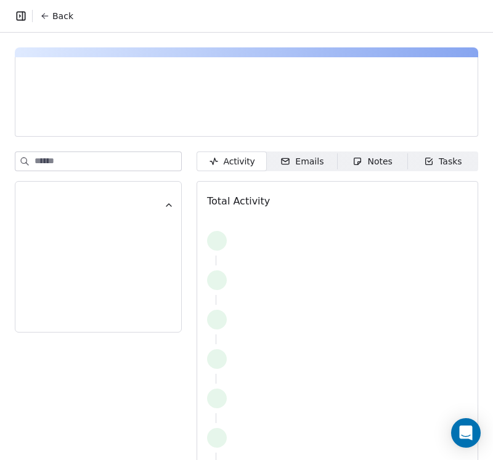
click at [67, 14] on span "Back" at bounding box center [62, 16] width 21 height 12
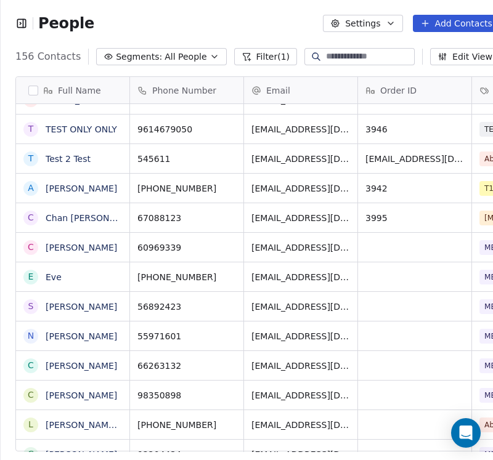
scroll to position [1, 0]
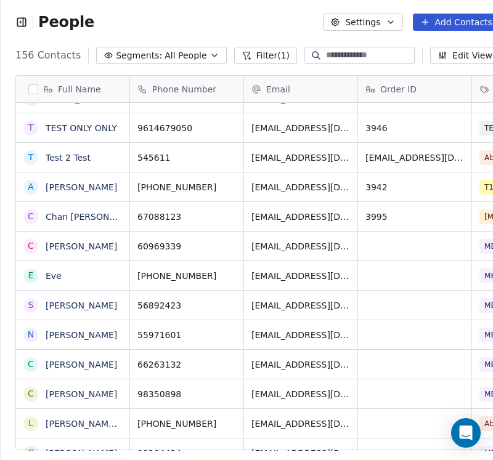
drag, startPoint x: 97, startPoint y: 213, endPoint x: 66, endPoint y: 239, distance: 40.2
click at [63, 241] on link "Cyrus" at bounding box center [81, 246] width 71 height 10
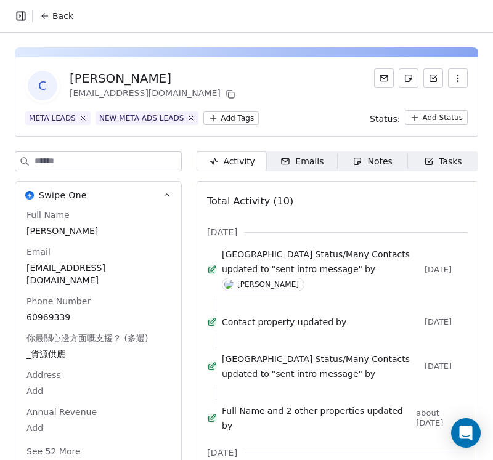
click at [63, 20] on span "Back" at bounding box center [62, 16] width 21 height 12
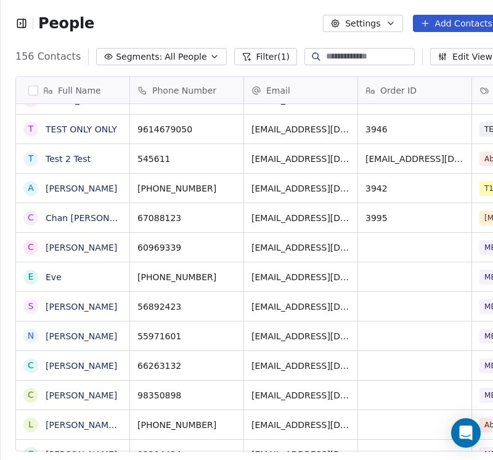
scroll to position [396, 506]
click at [105, 214] on link "Chan Sau Fong Sf Chan" at bounding box center [131, 218] width 171 height 10
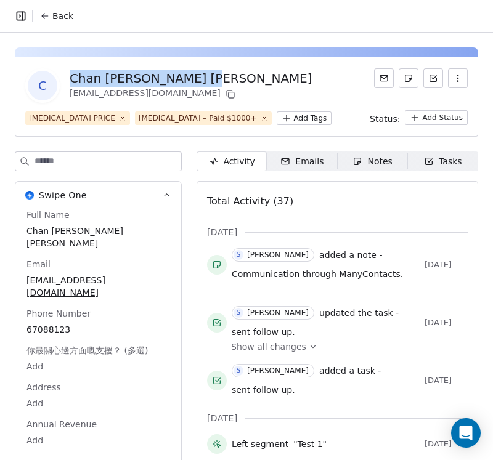
drag, startPoint x: 215, startPoint y: 72, endPoint x: 70, endPoint y: 75, distance: 144.8
click at [70, 75] on div "C Chan Sau Fong Sf Chan geehoocc@gmail.com" at bounding box center [246, 85] width 442 height 34
copy div "Chan Sau Fong Sf Chan"
click at [65, 18] on span "Back" at bounding box center [62, 16] width 21 height 12
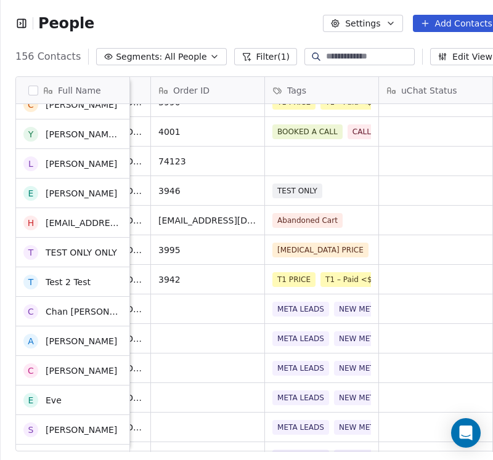
scroll to position [431, 0]
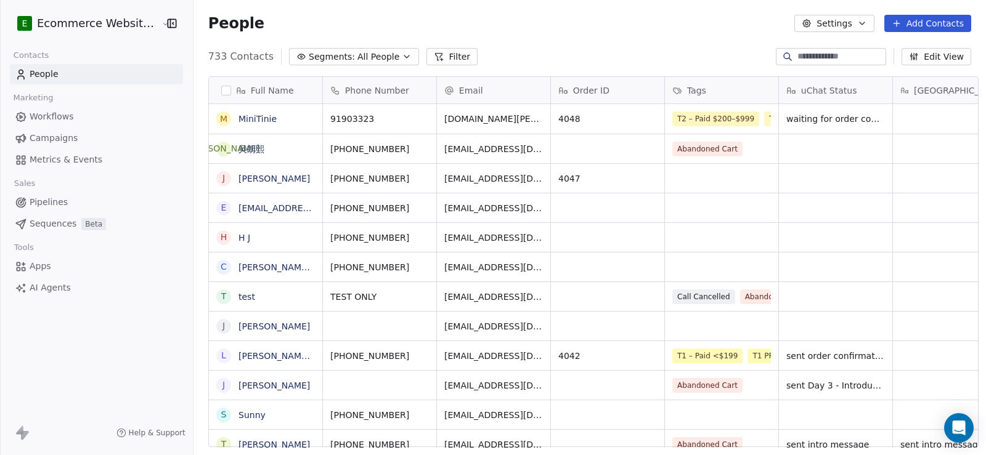
scroll to position [392, 791]
click at [432, 55] on button "Filter" at bounding box center [451, 56] width 51 height 17
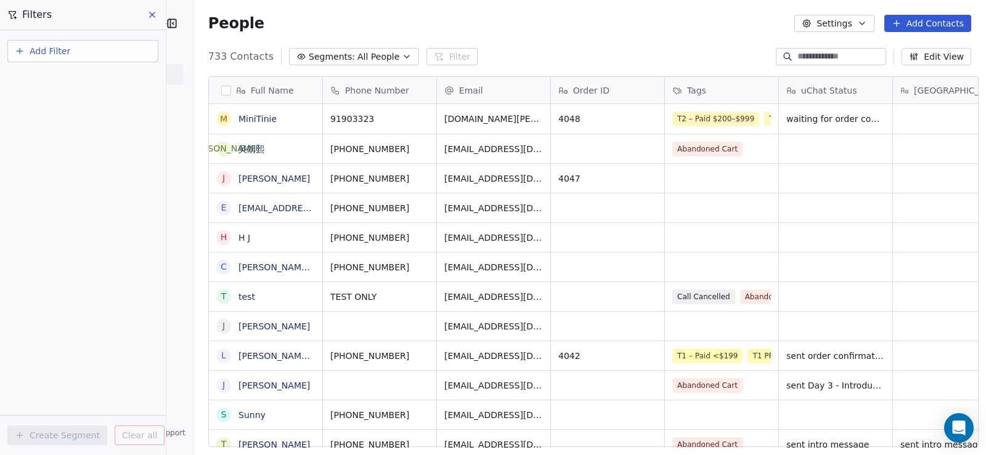
click at [30, 51] on span "Add Filter" at bounding box center [50, 51] width 41 height 13
click at [46, 82] on span "Contact properties" at bounding box center [60, 80] width 80 height 13
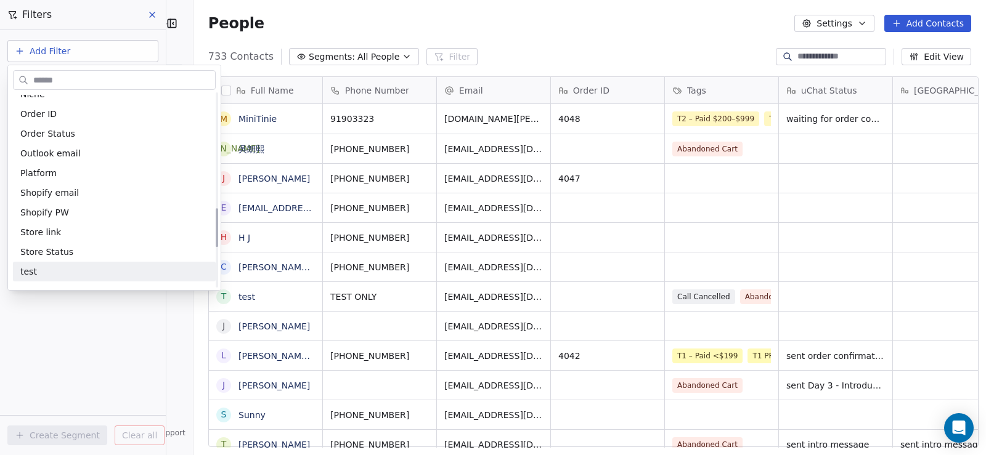
scroll to position [523, 0]
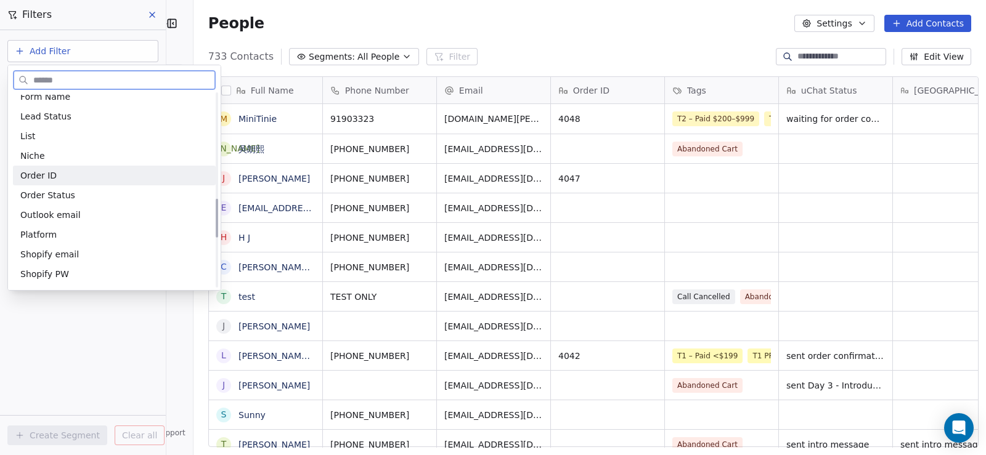
click at [63, 180] on div "Order ID" at bounding box center [114, 175] width 188 height 12
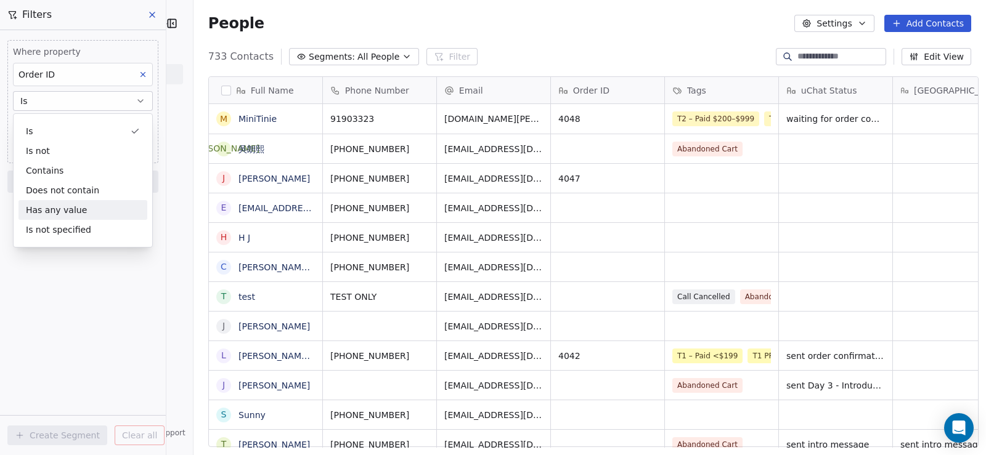
click at [67, 210] on div "Has any value" at bounding box center [82, 210] width 129 height 20
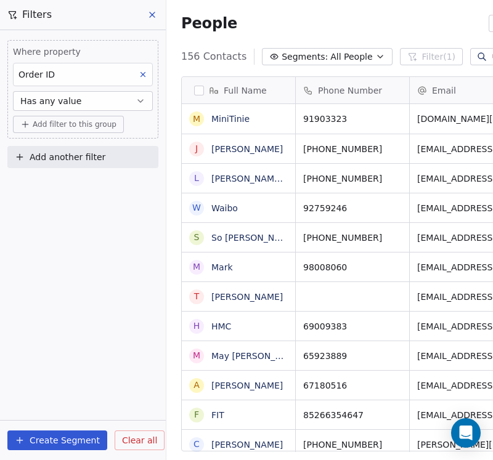
scroll to position [10, 10]
click at [152, 14] on icon at bounding box center [152, 15] width 10 height 10
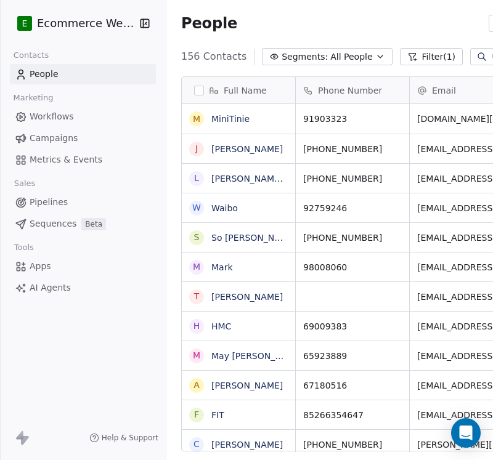
click at [407, 55] on button "Filter (1)" at bounding box center [431, 56] width 63 height 17
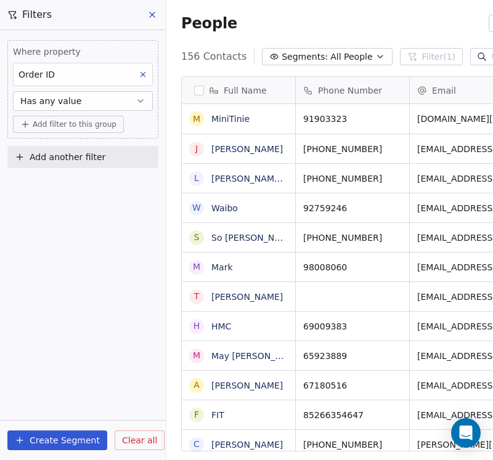
click at [146, 14] on button at bounding box center [153, 14] width 18 height 17
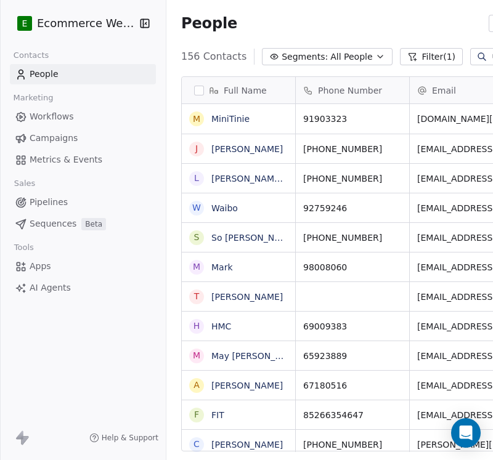
click at [148, 24] on icon "button" at bounding box center [144, 23] width 8 height 8
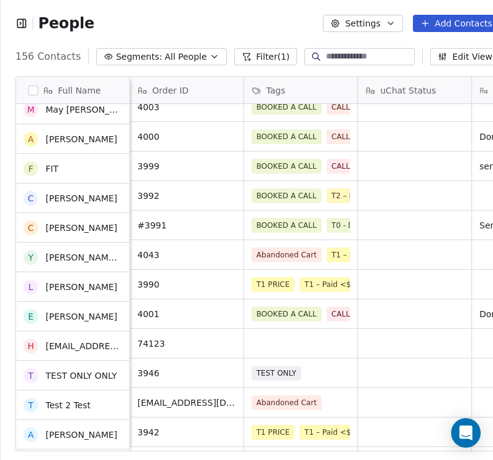
scroll to position [0, 0]
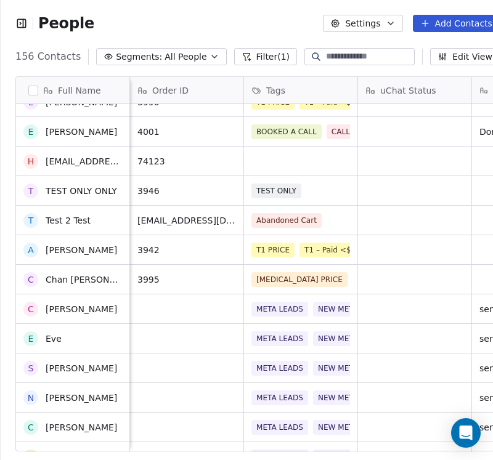
scroll to position [493, 0]
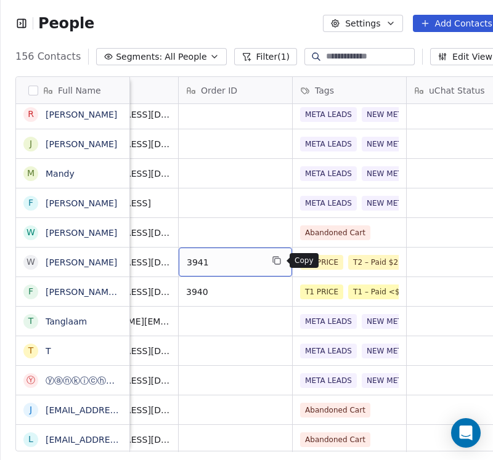
click at [277, 262] on icon "grid" at bounding box center [277, 261] width 10 height 10
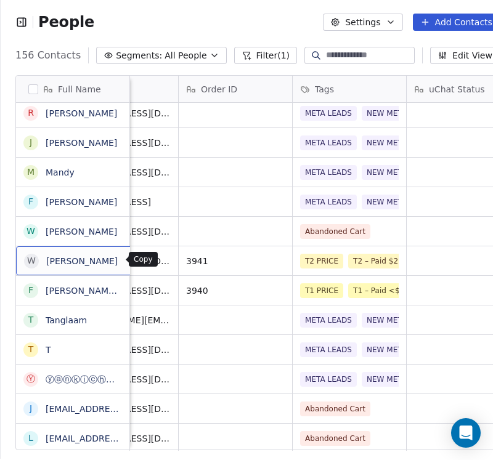
click at [127, 264] on icon "grid" at bounding box center [132, 259] width 10 height 10
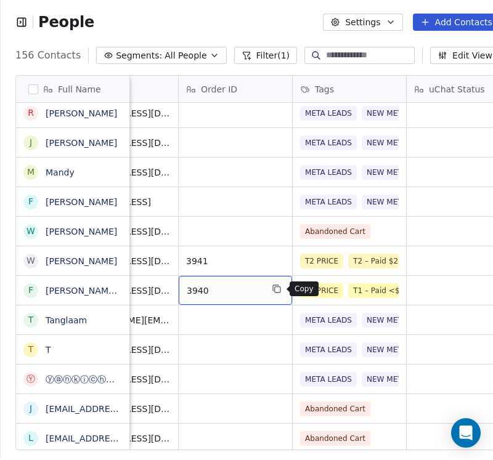
click at [275, 291] on icon "grid" at bounding box center [278, 290] width 6 height 6
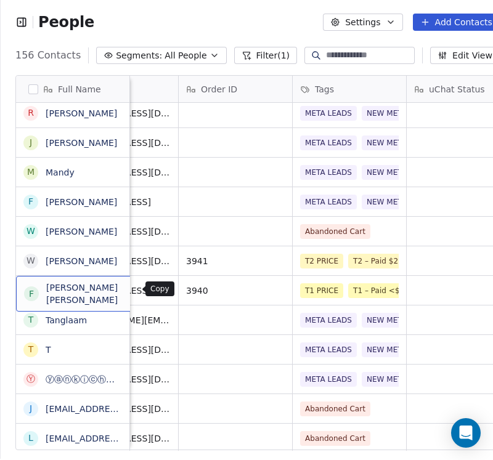
click at [178, 290] on button "grid" at bounding box center [185, 288] width 15 height 15
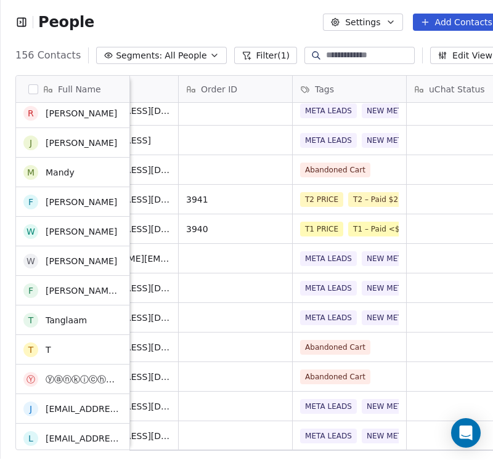
scroll to position [924, 0]
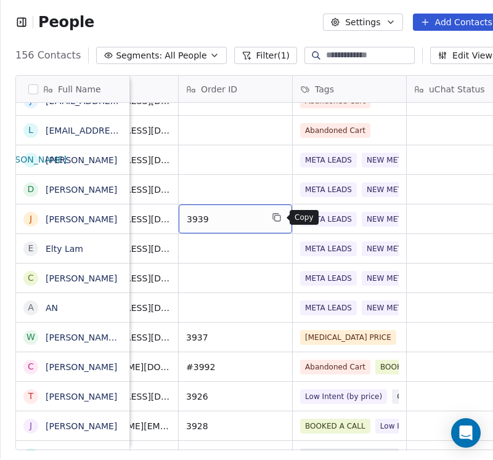
click at [282, 217] on button "grid" at bounding box center [276, 217] width 15 height 15
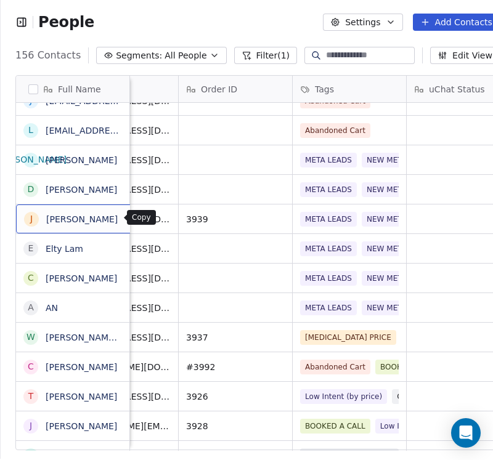
click at [127, 219] on icon "grid" at bounding box center [132, 217] width 10 height 10
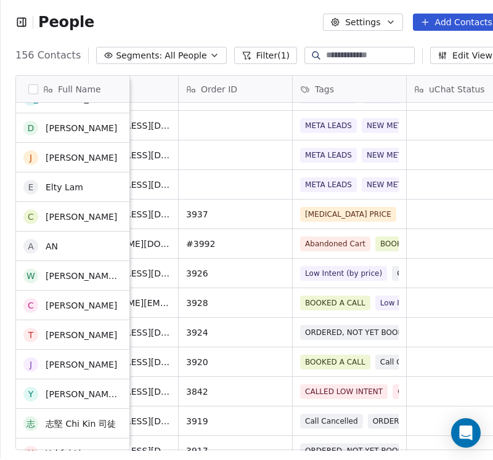
scroll to position [1293, 0]
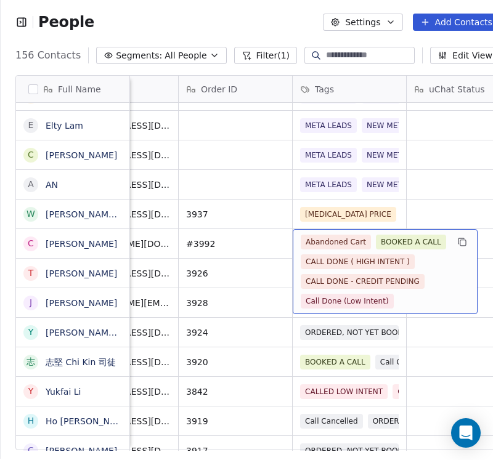
drag, startPoint x: 251, startPoint y: 270, endPoint x: 334, endPoint y: 241, distance: 88.0
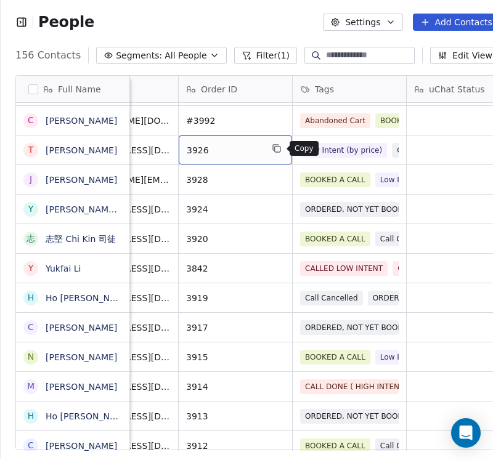
click at [281, 149] on button "grid" at bounding box center [276, 148] width 15 height 15
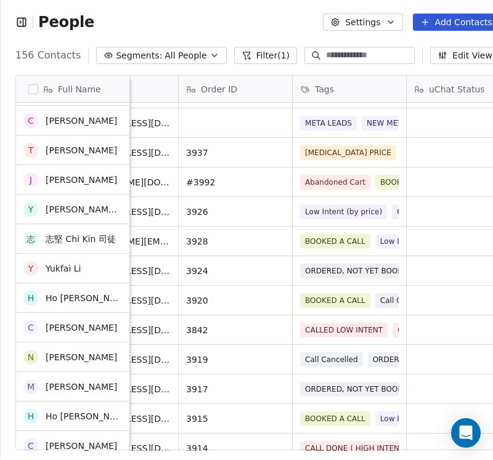
scroll to position [1355, 0]
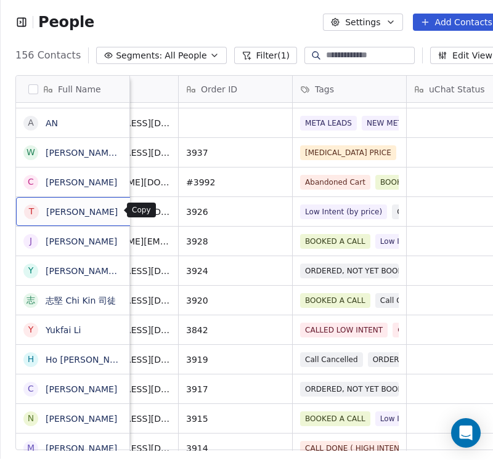
click at [127, 210] on icon "grid" at bounding box center [132, 210] width 10 height 10
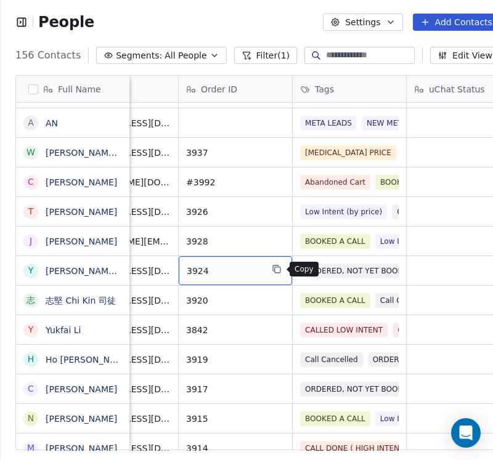
click at [282, 269] on button "grid" at bounding box center [276, 269] width 15 height 15
click at [68, 272] on link "Yuen Mei Natalie Ng" at bounding box center [119, 271] width 146 height 10
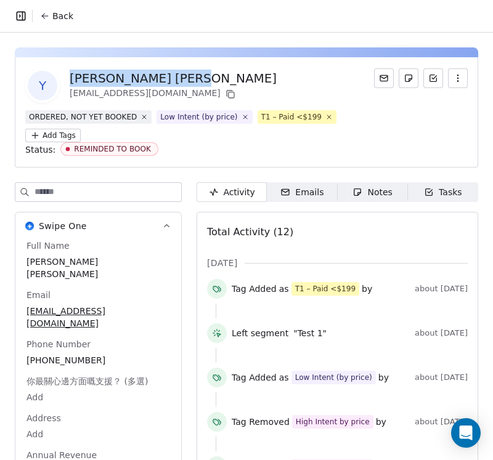
drag, startPoint x: 196, startPoint y: 78, endPoint x: 67, endPoint y: 78, distance: 128.7
click at [67, 78] on div "Y Yuen Mei Natalie Ng natalieng523@gmail.com" at bounding box center [246, 85] width 442 height 34
copy div "Yuen Mei Natalie Ng"
click at [47, 18] on icon at bounding box center [45, 16] width 10 height 10
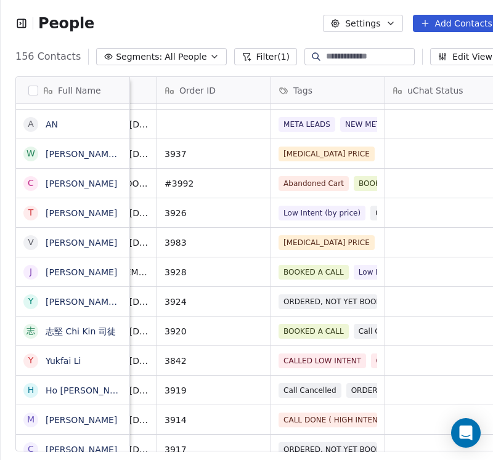
scroll to position [0, 190]
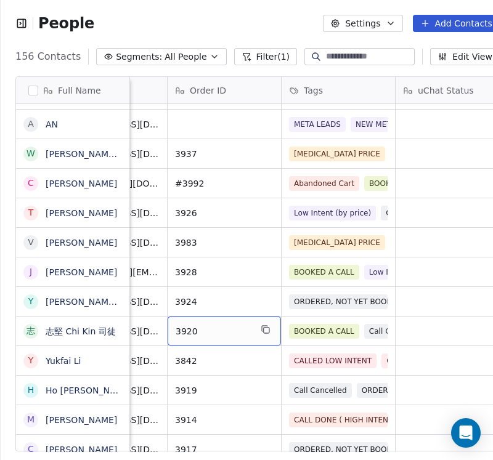
click at [273, 329] on div "3920" at bounding box center [224, 331] width 113 height 29
click at [270, 328] on icon "grid" at bounding box center [266, 330] width 10 height 10
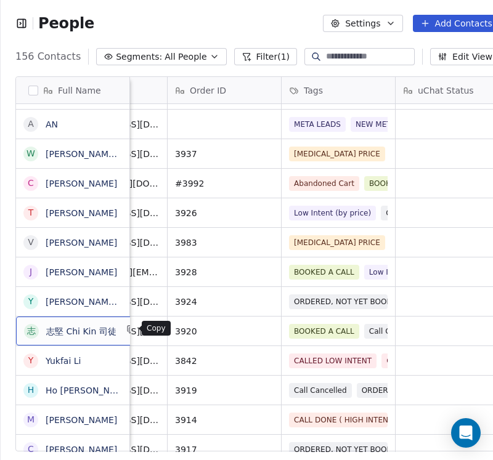
scroll to position [1, 0]
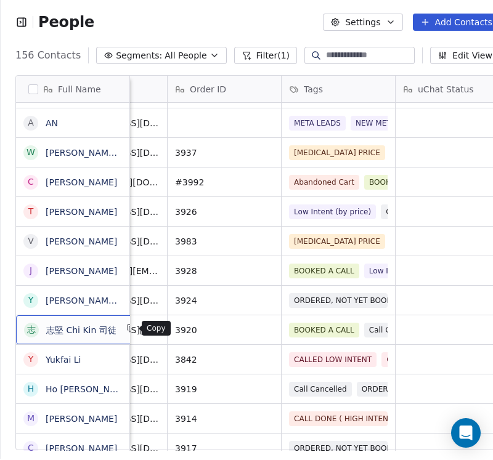
click at [126, 326] on icon "grid" at bounding box center [131, 328] width 10 height 10
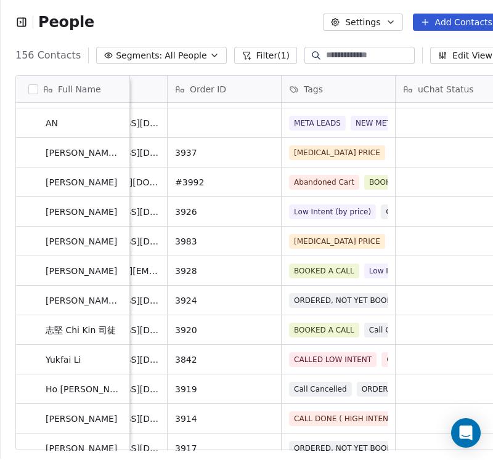
scroll to position [1478, 0]
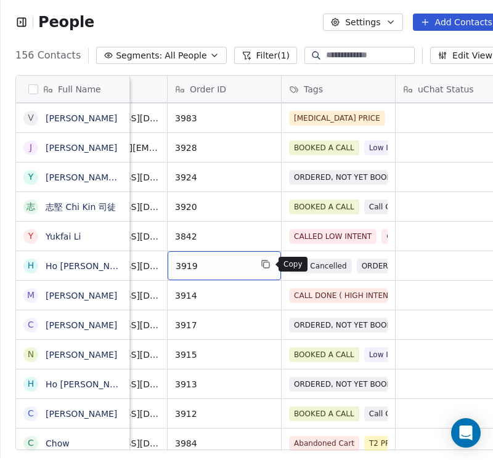
click at [265, 257] on button "grid" at bounding box center [265, 264] width 15 height 15
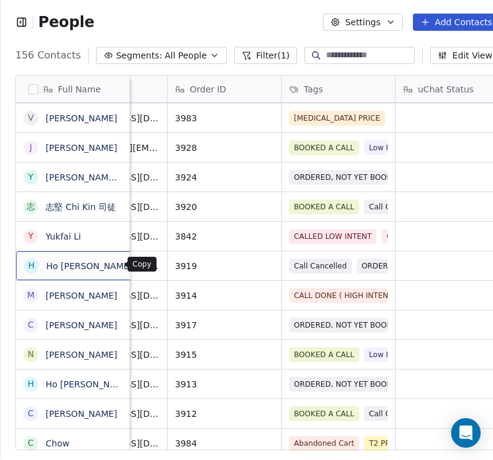
click at [145, 265] on icon "grid" at bounding box center [148, 265] width 6 height 6
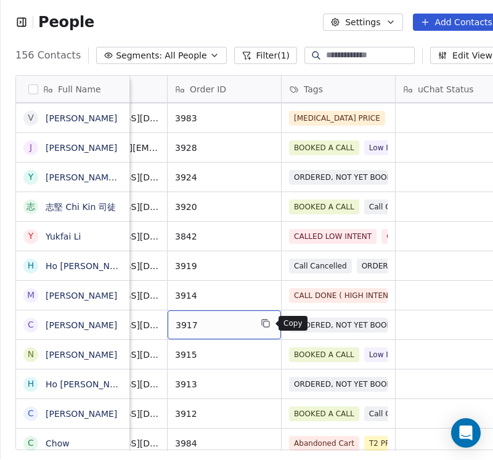
click at [264, 325] on icon "grid" at bounding box center [267, 325] width 6 height 6
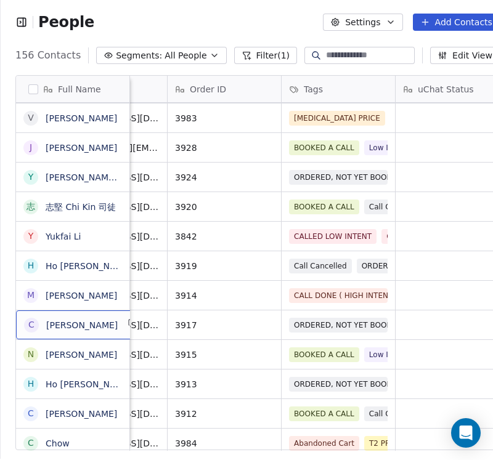
click at [124, 323] on div "C CHAN YUEN SHAN" at bounding box center [82, 324] width 132 height 29
drag, startPoint x: 41, startPoint y: 325, endPoint x: 95, endPoint y: 327, distance: 54.8
drag, startPoint x: 42, startPoint y: 322, endPoint x: 131, endPoint y: 330, distance: 89.6
click at [102, 330] on div "C CHAN YUEN SHAN" at bounding box center [71, 325] width 94 height 15
drag, startPoint x: 124, startPoint y: 326, endPoint x: 84, endPoint y: 330, distance: 40.8
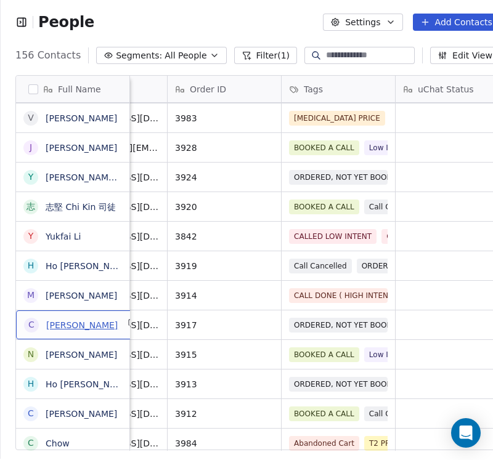
click at [84, 330] on div "C CHAN YUEN SHAN" at bounding box center [82, 324] width 132 height 29
click at [86, 324] on link "CHAN YUEN SHAN" at bounding box center [81, 325] width 71 height 10
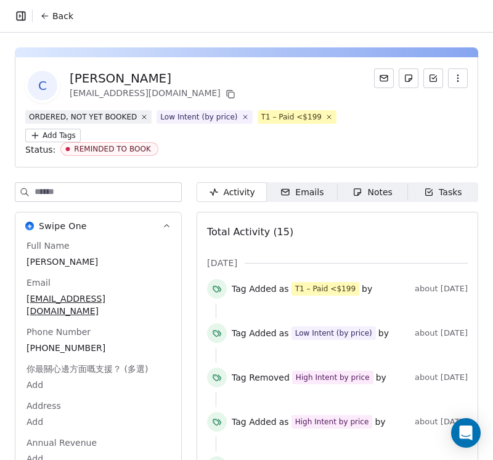
drag, startPoint x: 184, startPoint y: 81, endPoint x: 69, endPoint y: 83, distance: 114.6
click at [69, 83] on div "C CHAN YUEN SHAN wasabi128@live.hk" at bounding box center [246, 85] width 442 height 34
copy div "CHAN YUEN SHAN"
click at [41, 22] on button "Back" at bounding box center [57, 16] width 48 height 22
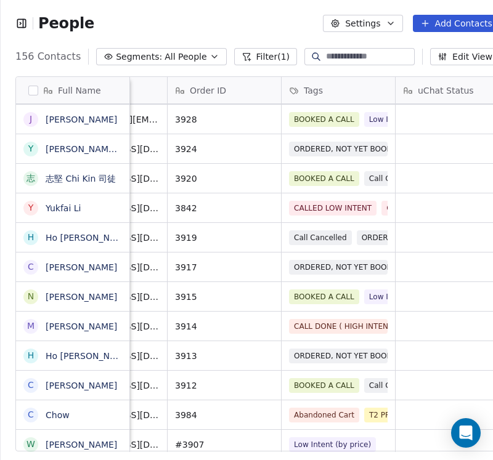
scroll to position [0, 218]
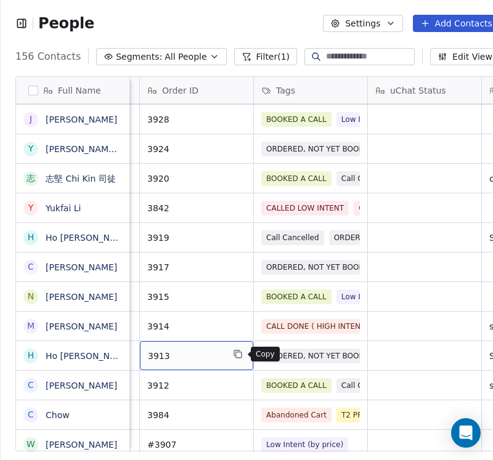
click at [240, 351] on icon "grid" at bounding box center [238, 354] width 10 height 10
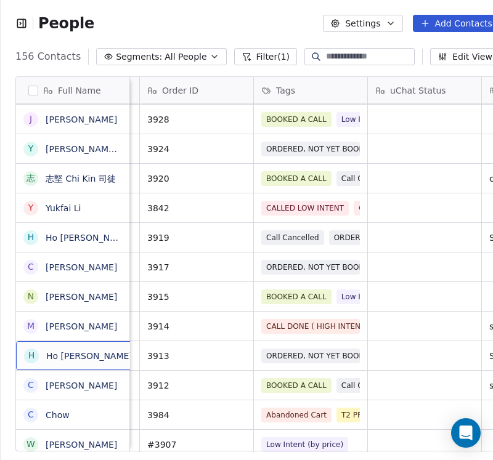
scroll to position [1, 0]
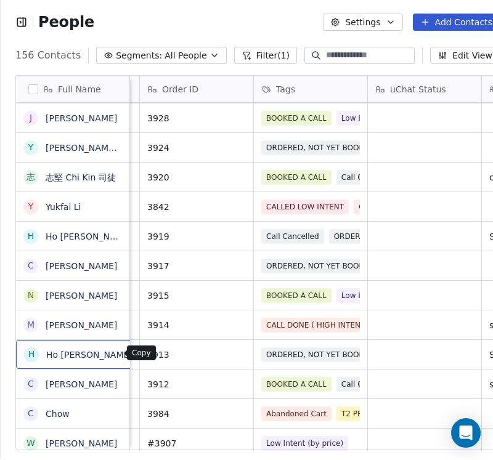
click at [145, 357] on icon "grid" at bounding box center [148, 354] width 6 height 6
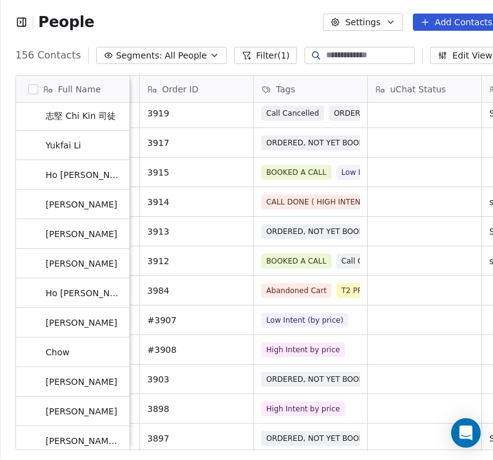
scroll to position [1601, 0]
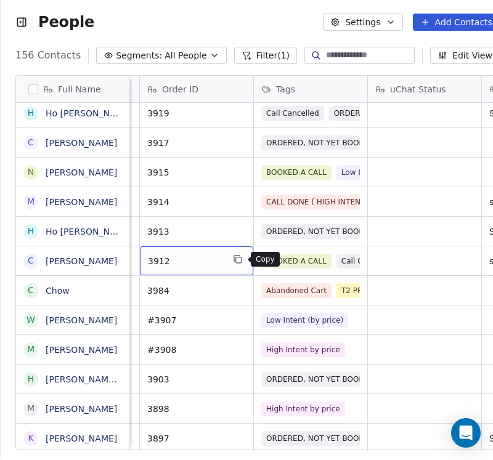
click at [238, 258] on icon "grid" at bounding box center [238, 259] width 10 height 10
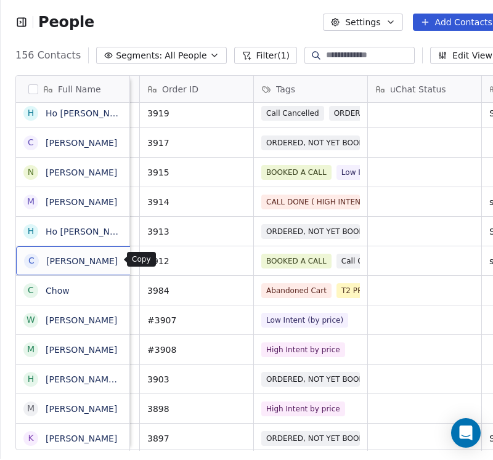
click at [131, 262] on icon "grid" at bounding box center [134, 260] width 6 height 6
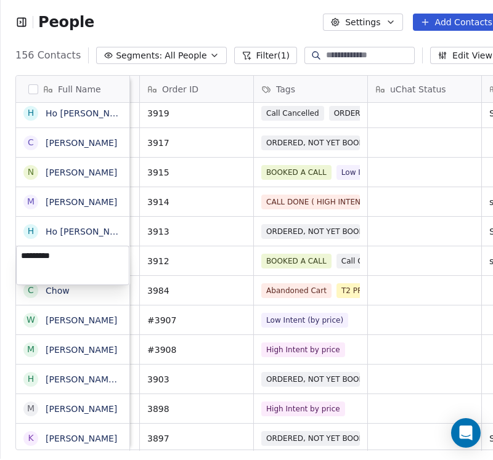
click at [156, 267] on html "People Settings Add Contacts 156 Contacts Segments: All People Filter (1) Edit …" at bounding box center [246, 230] width 493 height 460
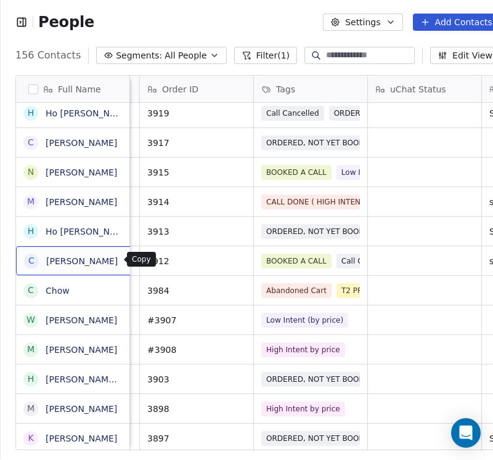
click at [127, 262] on icon "grid" at bounding box center [132, 259] width 10 height 10
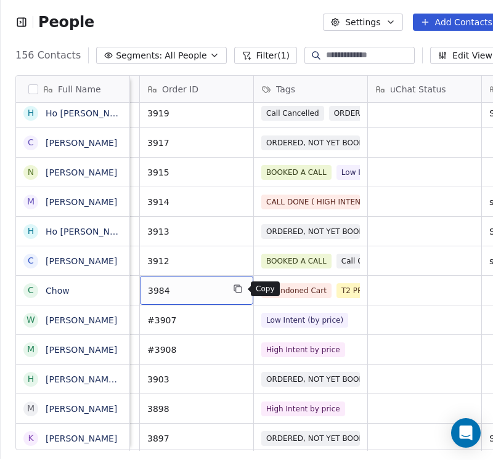
click at [233, 289] on icon "grid" at bounding box center [238, 289] width 10 height 10
click at [236, 291] on icon "grid" at bounding box center [239, 290] width 6 height 6
click at [232, 293] on button "grid" at bounding box center [237, 288] width 15 height 15
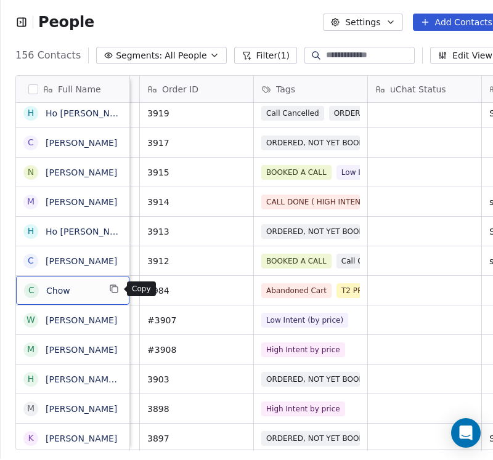
click at [109, 289] on icon "grid" at bounding box center [114, 289] width 10 height 10
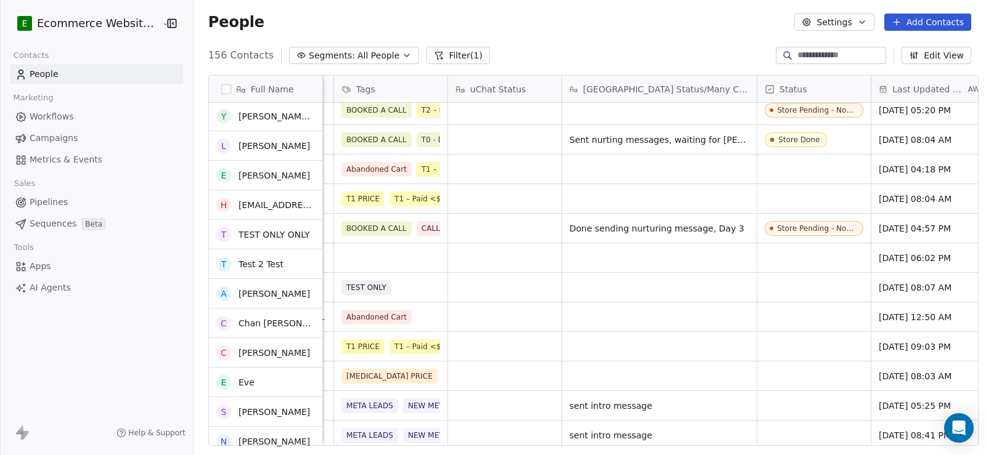
scroll to position [185, 0]
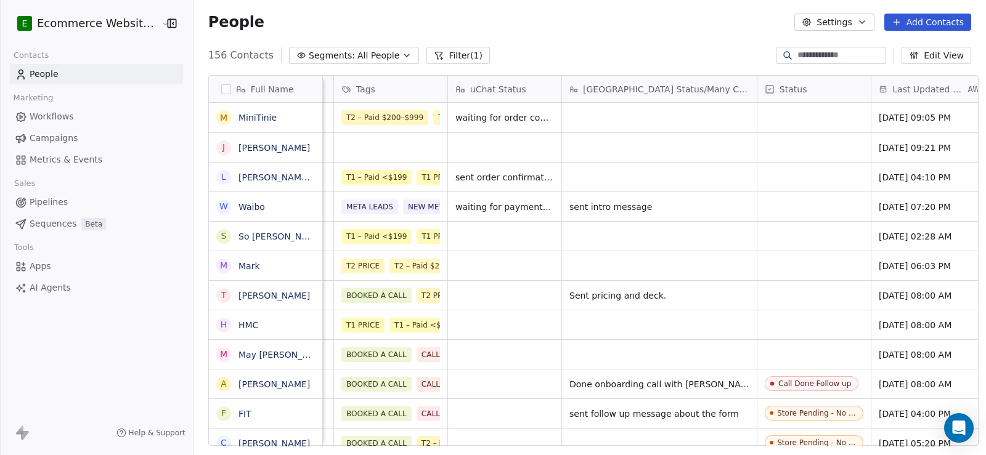
click at [486, 99] on div "uChat Status" at bounding box center [504, 89] width 113 height 26
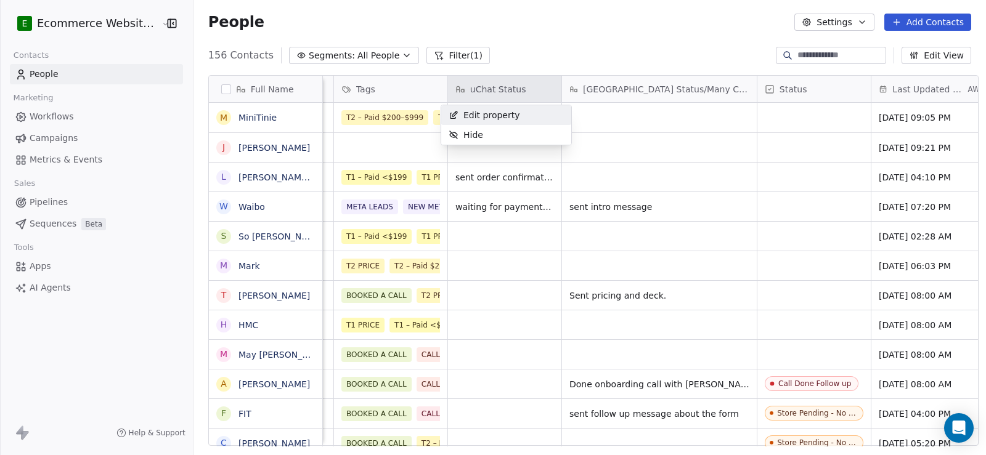
click at [531, 57] on html "E Ecommerce Website Builder Contacts People Marketing Workflows Campaigns Metri…" at bounding box center [493, 227] width 986 height 455
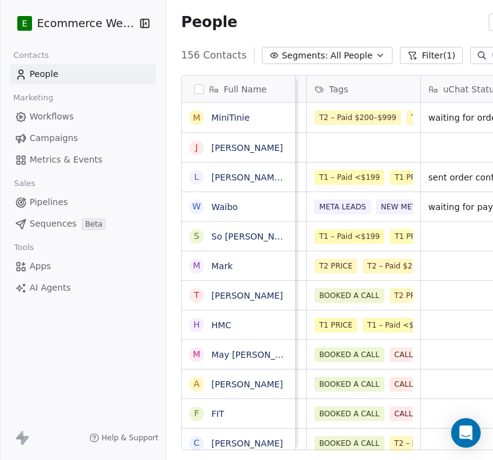
click at [142, 23] on icon "button" at bounding box center [145, 23] width 12 height 12
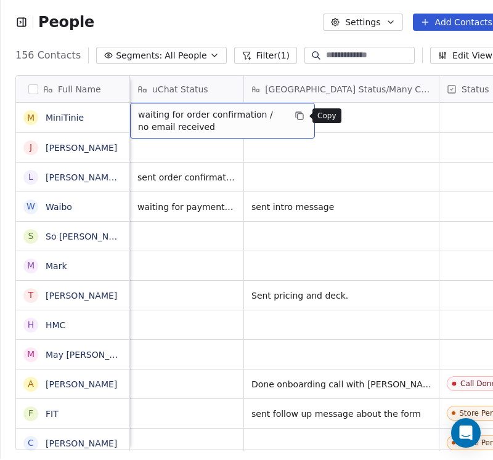
click at [305, 117] on button "grid" at bounding box center [299, 115] width 15 height 15
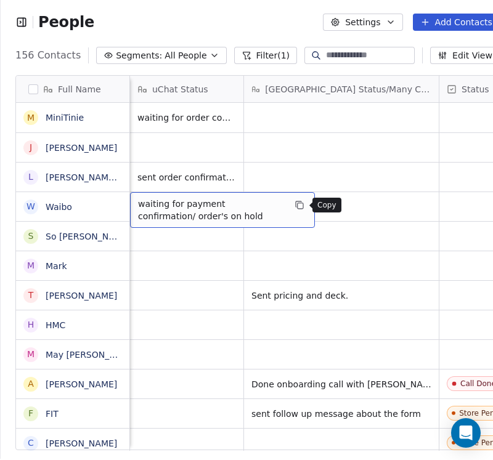
click at [299, 203] on icon "grid" at bounding box center [300, 206] width 6 height 6
